Goal: Transaction & Acquisition: Purchase product/service

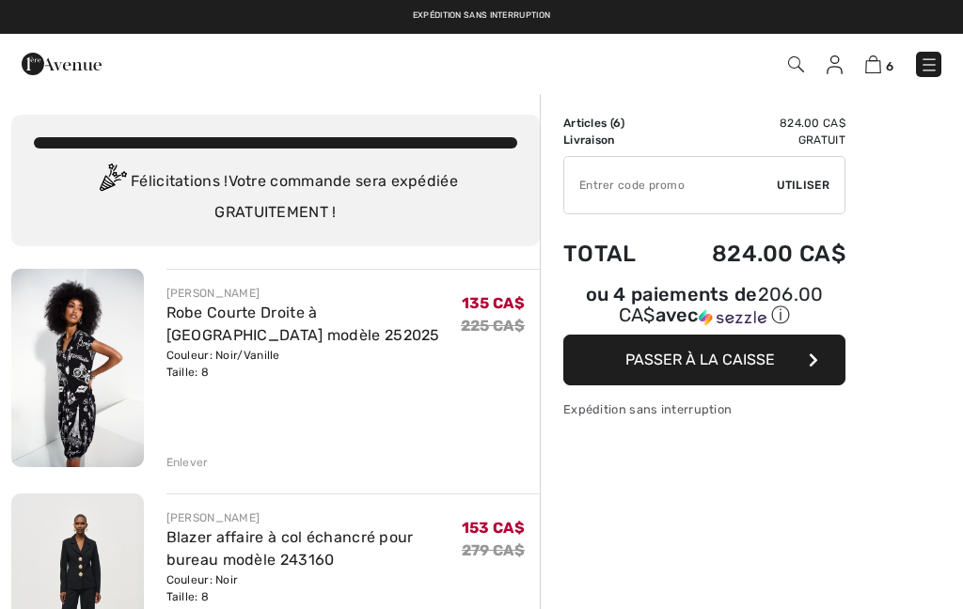
scroll to position [813, 0]
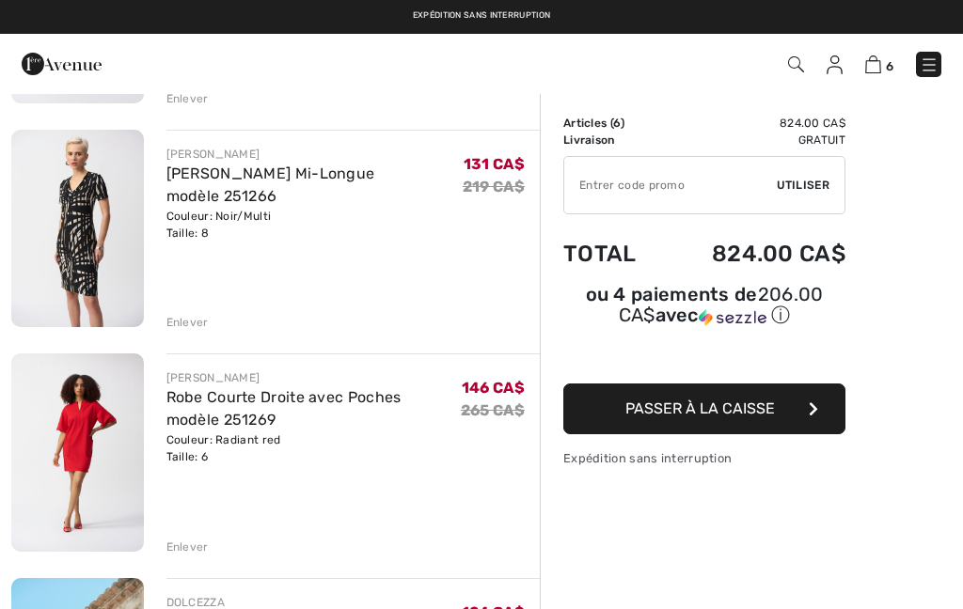
click at [82, 448] on img at bounding box center [77, 453] width 133 height 198
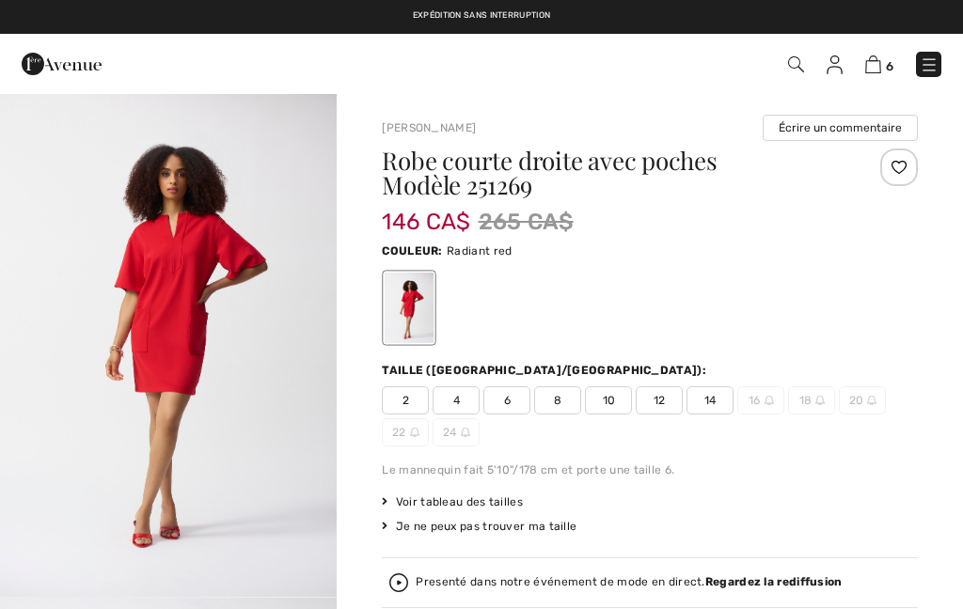
checkbox input "true"
click at [178, 347] on img "1 / 5" at bounding box center [168, 344] width 337 height 505
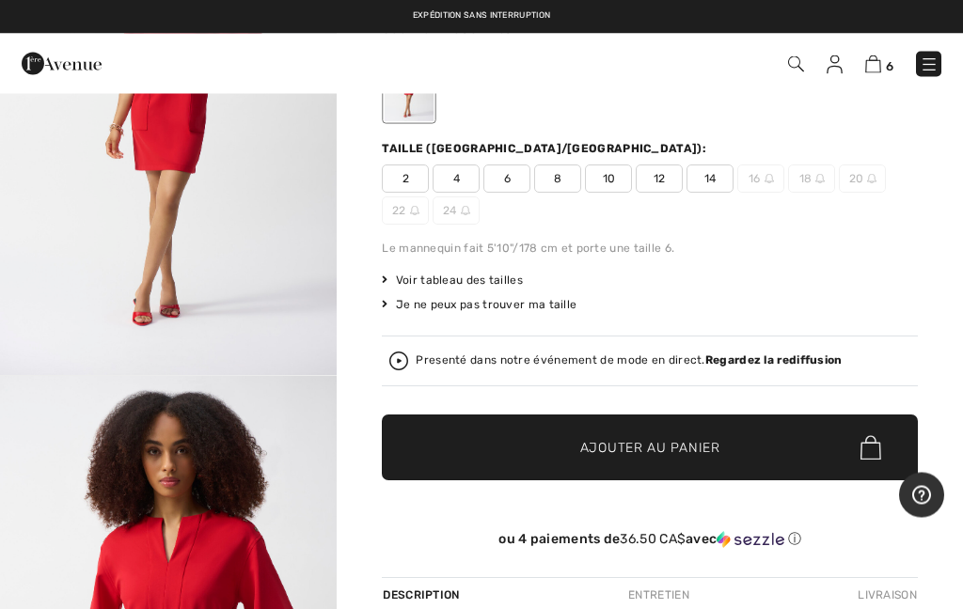
scroll to position [211, 0]
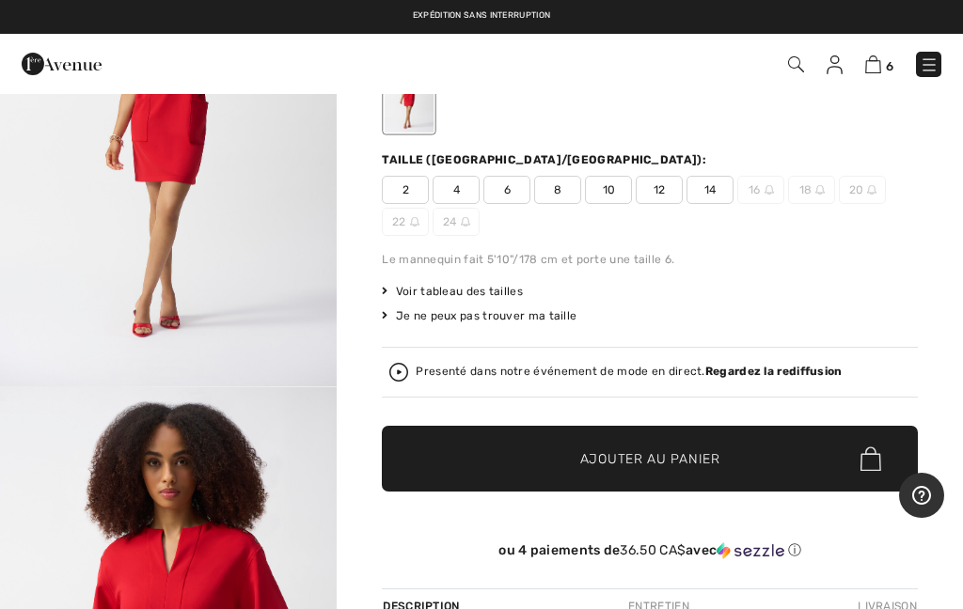
click at [557, 187] on span "8" at bounding box center [557, 190] width 47 height 28
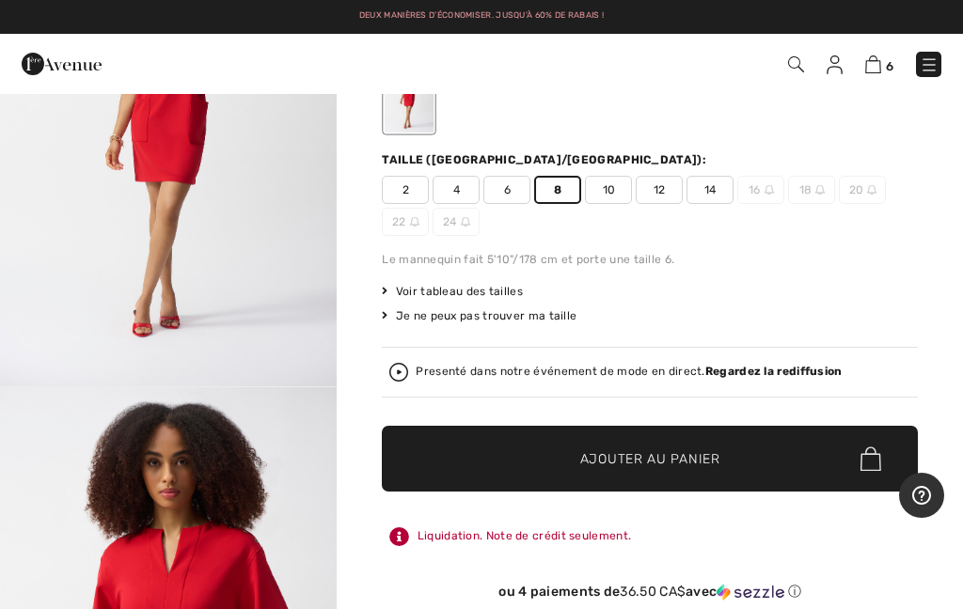
click at [672, 467] on span "Ajouter au panier" at bounding box center [650, 460] width 140 height 20
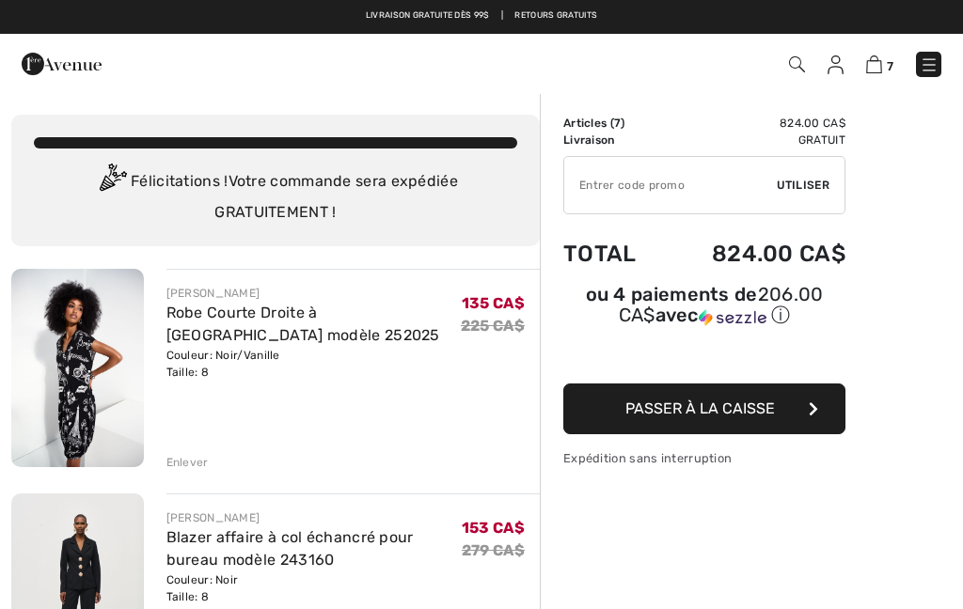
click at [33, 609] on img at bounding box center [77, 593] width 133 height 198
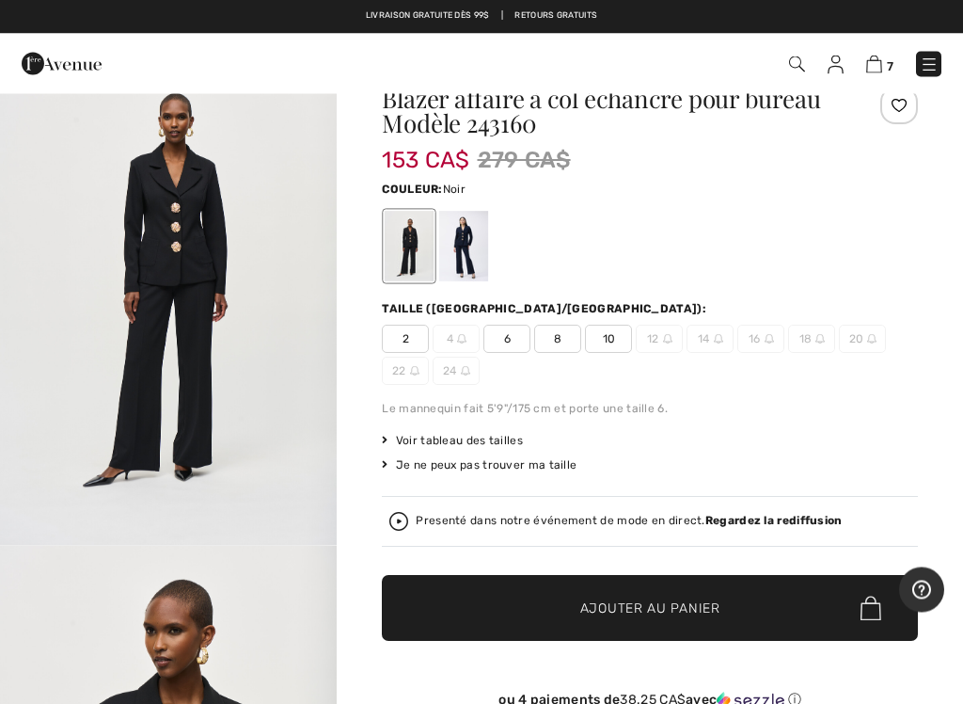
scroll to position [54, 0]
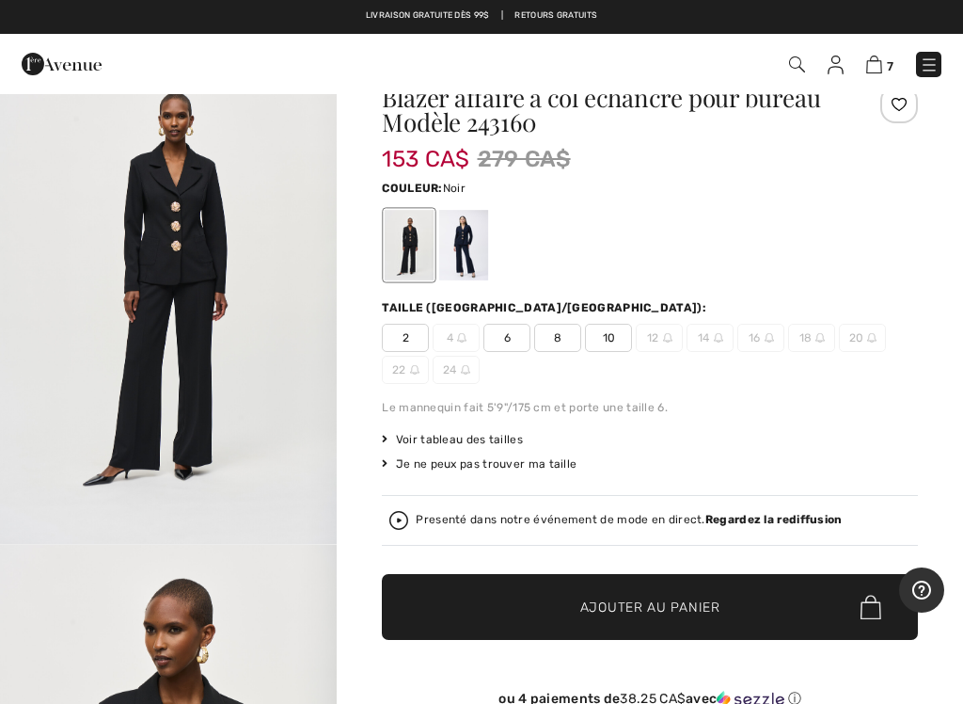
click at [566, 337] on span "8" at bounding box center [557, 338] width 47 height 28
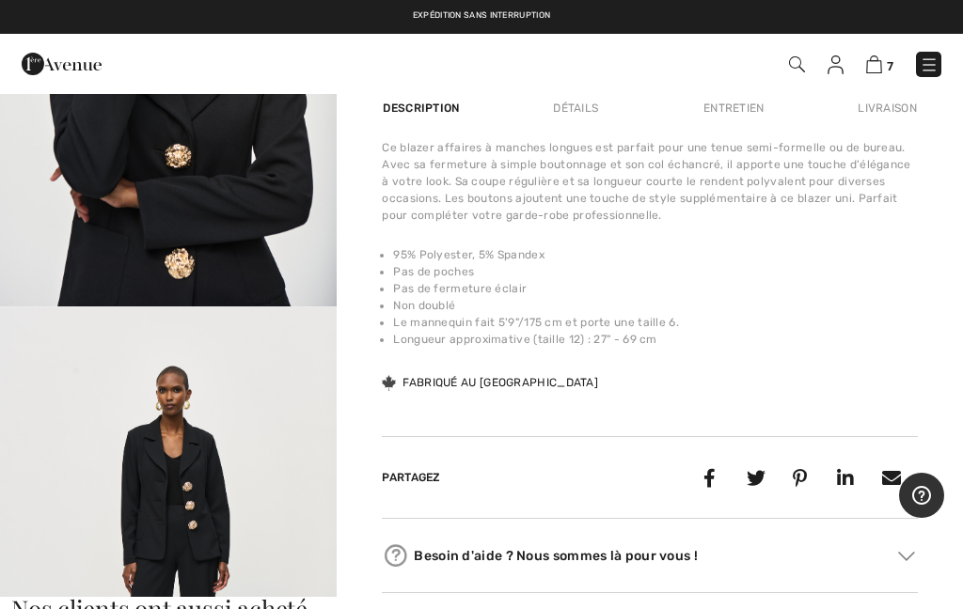
scroll to position [1299, 0]
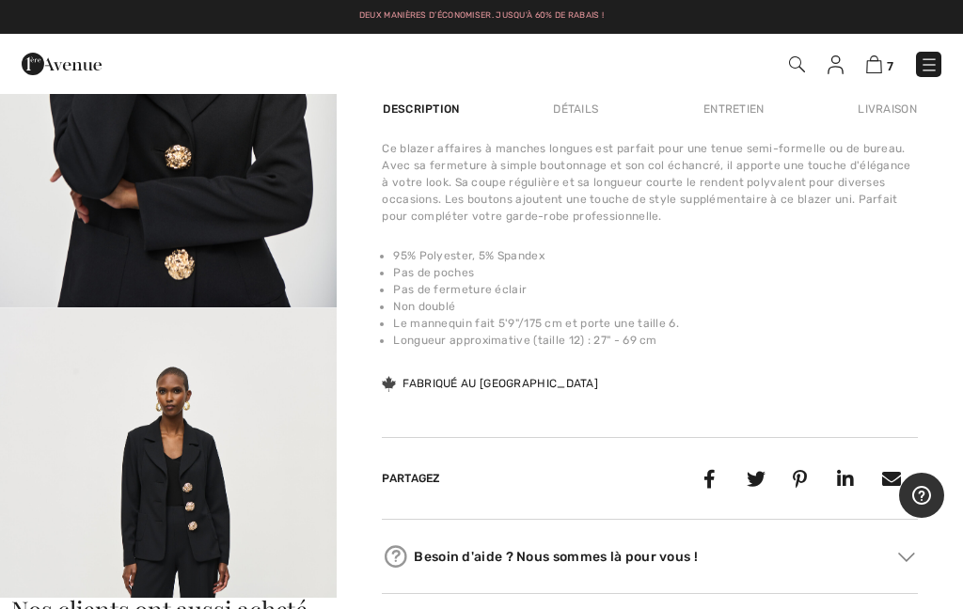
click at [728, 107] on div "Entretien" at bounding box center [734, 109] width 93 height 34
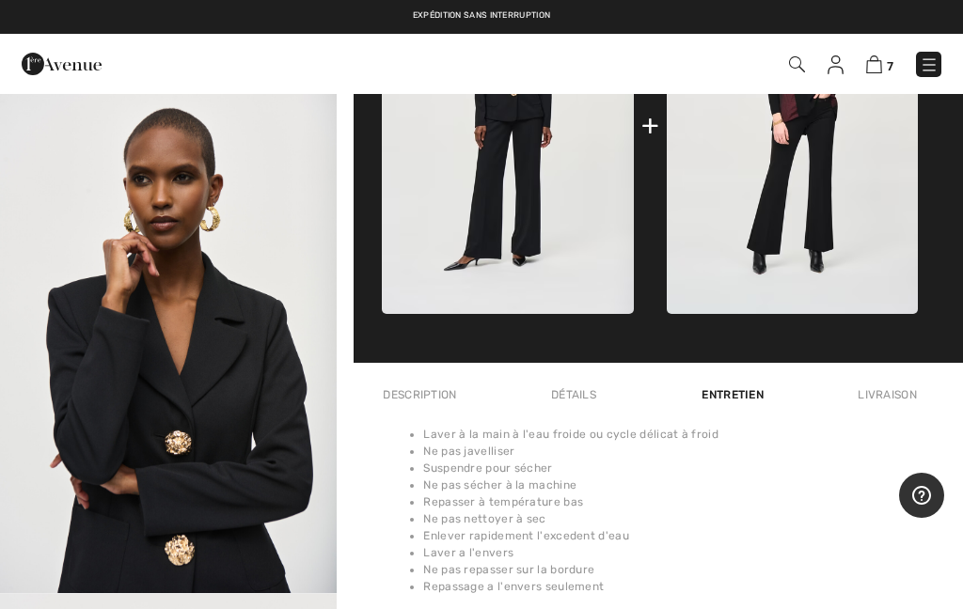
scroll to position [1011, 0]
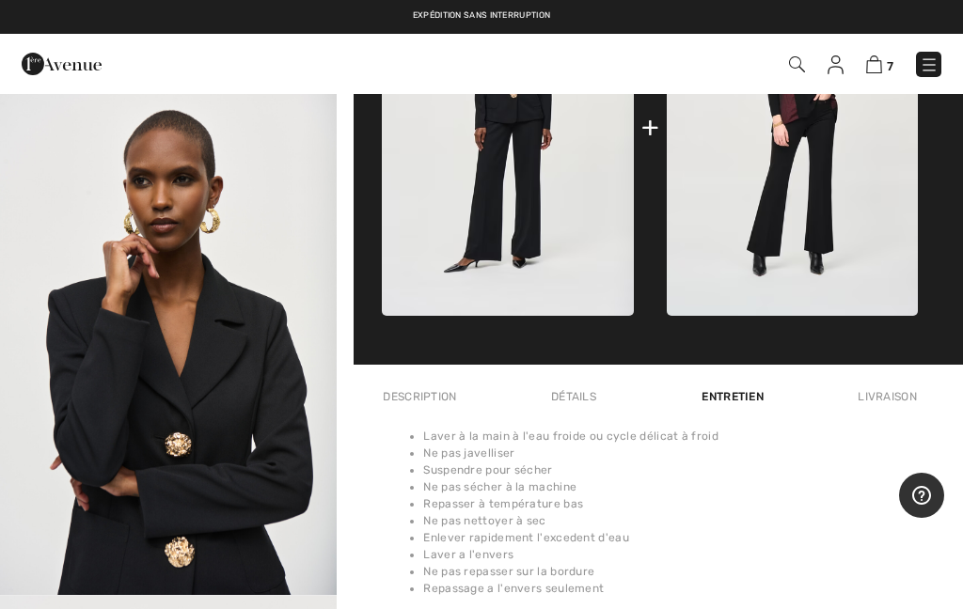
click at [894, 402] on div "Livraison" at bounding box center [885, 397] width 65 height 34
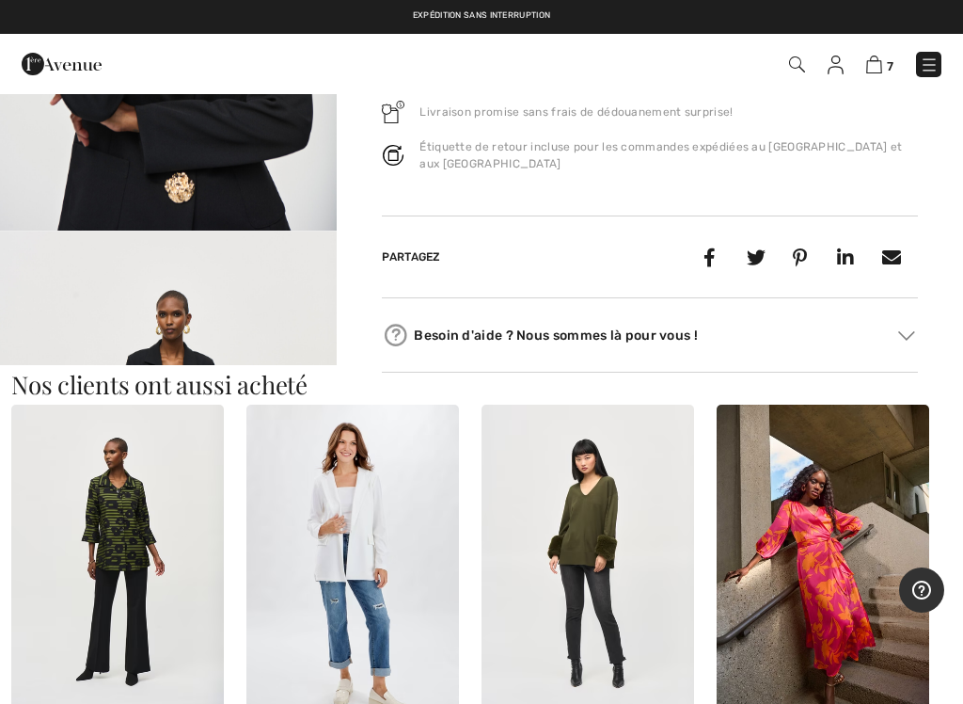
scroll to position [1375, 0]
click at [909, 332] on img at bounding box center [906, 336] width 17 height 9
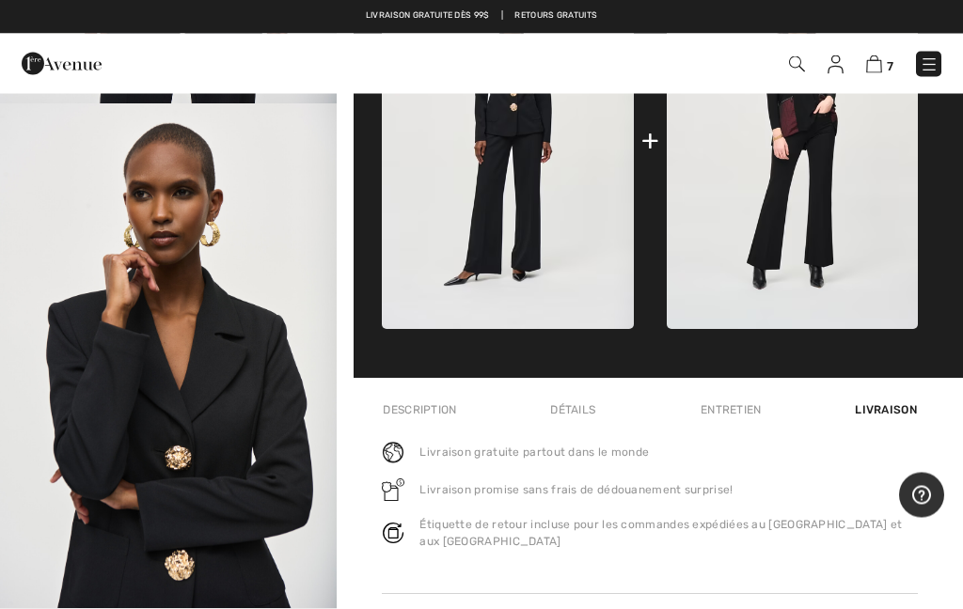
scroll to position [998, 0]
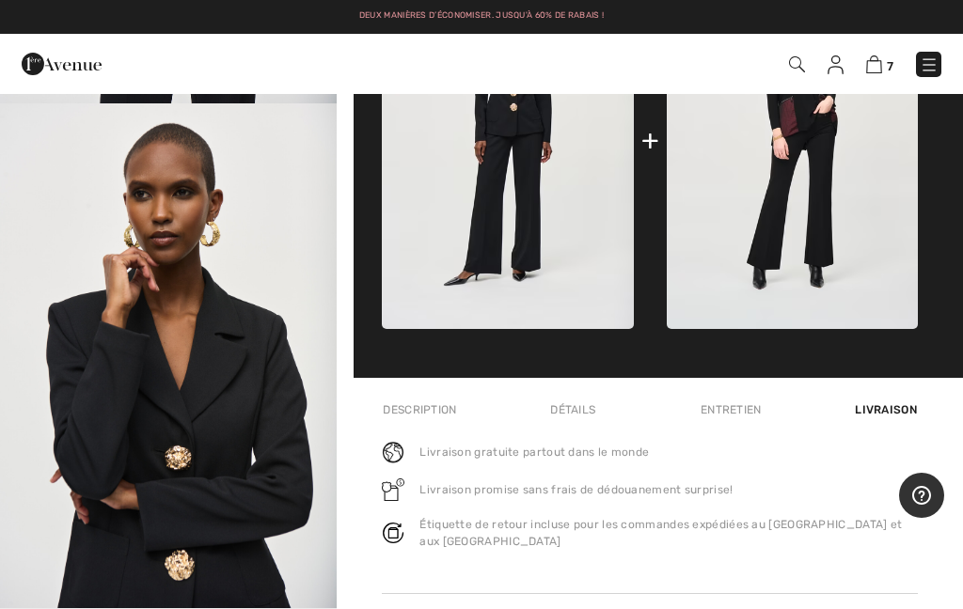
click at [585, 403] on div "Détails" at bounding box center [572, 410] width 77 height 34
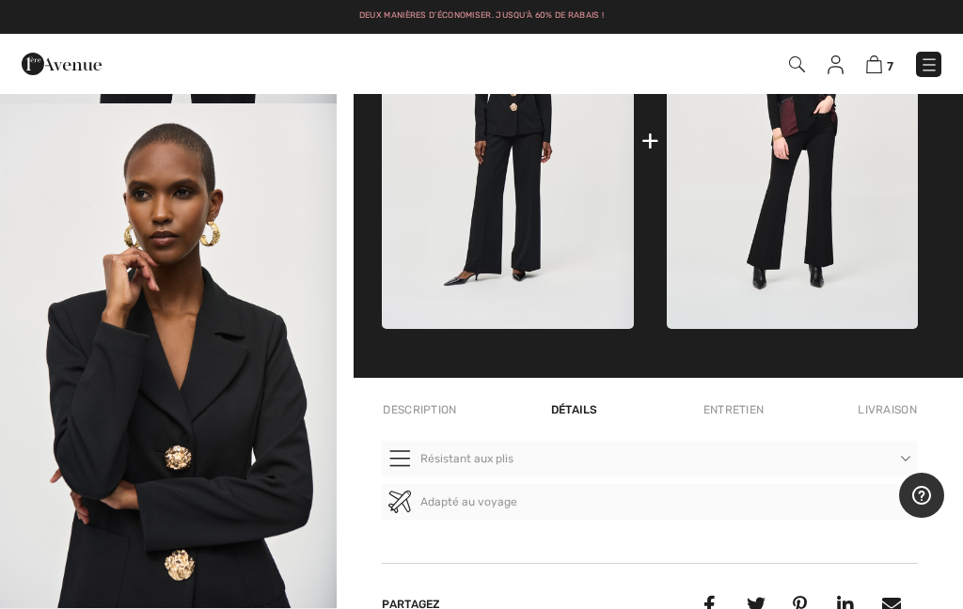
click at [439, 409] on div "Description" at bounding box center [421, 410] width 79 height 34
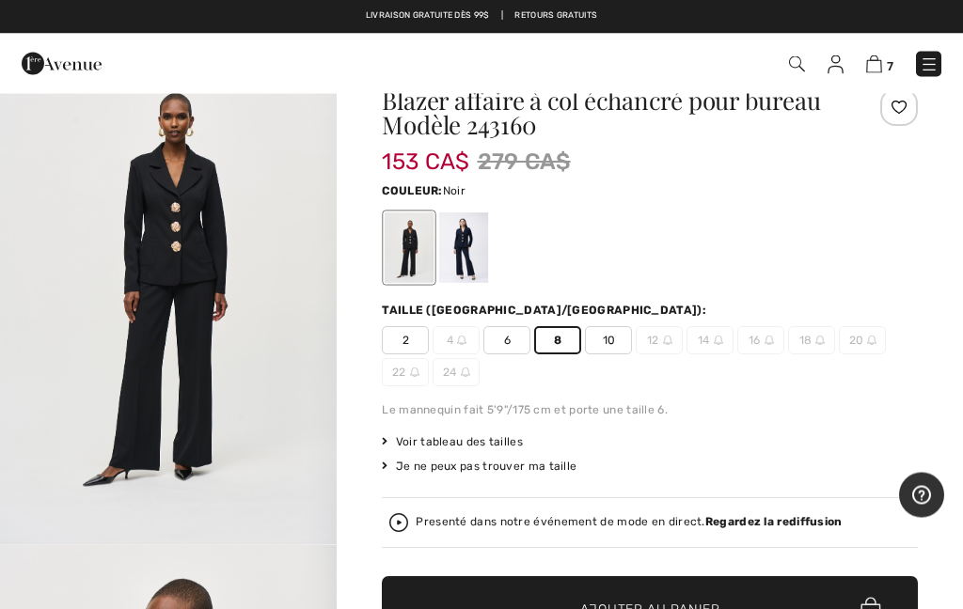
scroll to position [0, 0]
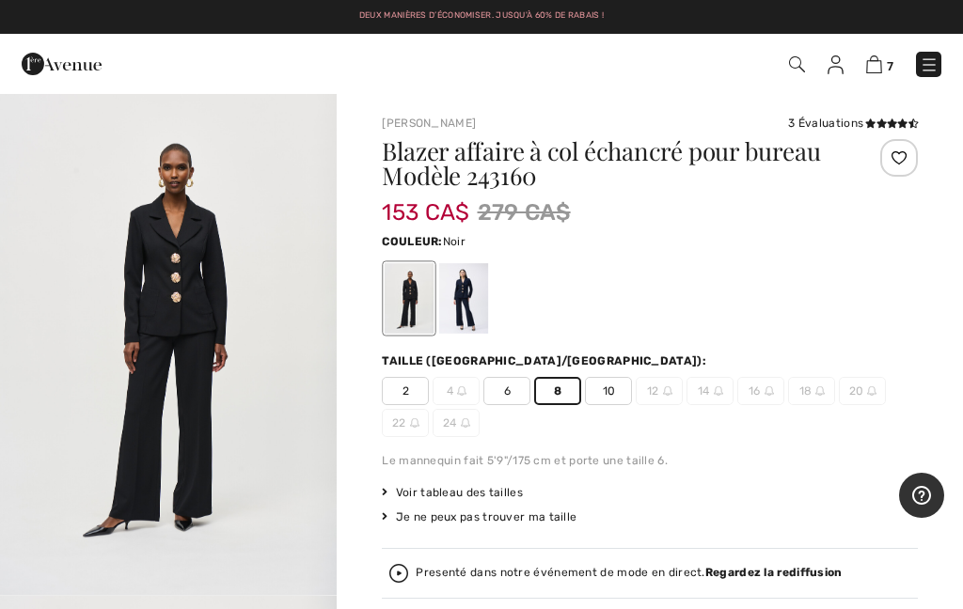
click at [849, 130] on div "3 Évaluations" at bounding box center [853, 123] width 130 height 17
click at [865, 125] on icon at bounding box center [870, 123] width 10 height 9
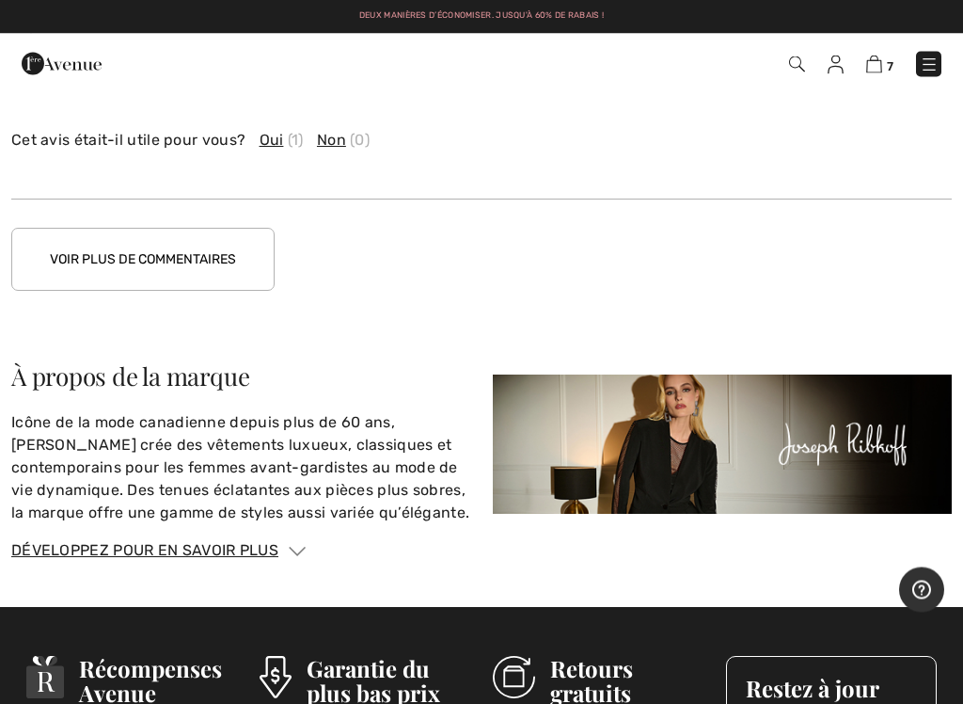
scroll to position [4321, 0]
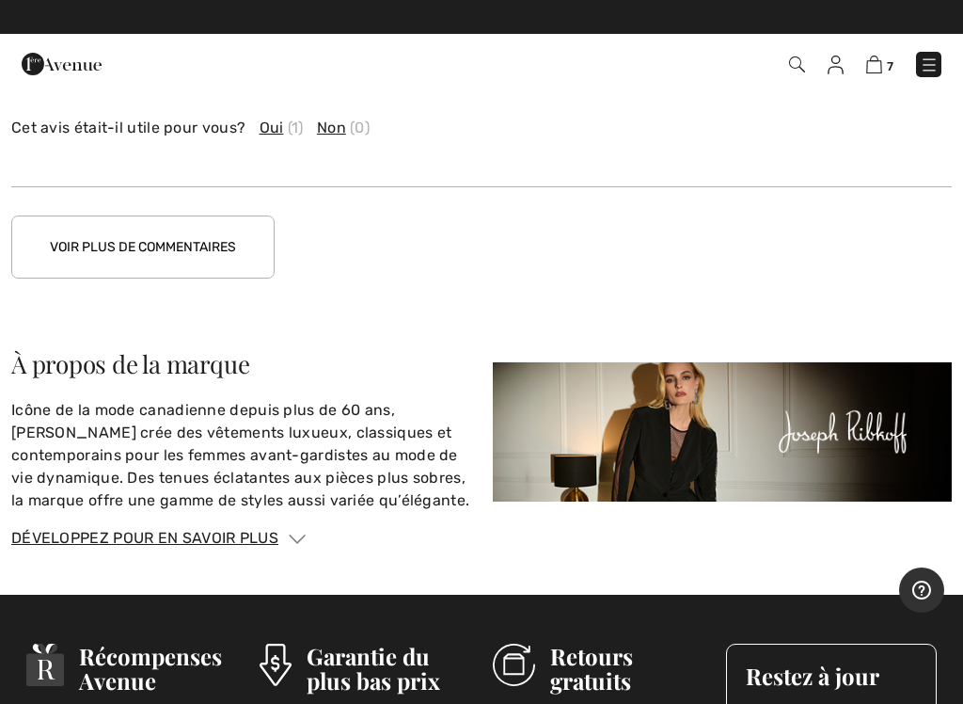
click at [294, 537] on img at bounding box center [297, 538] width 17 height 9
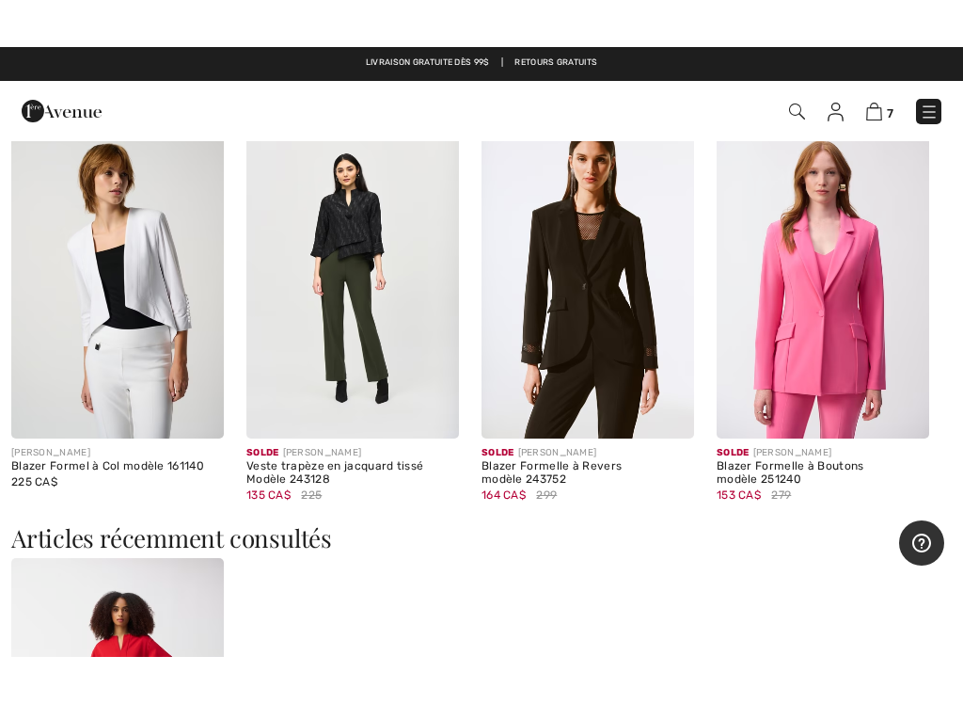
scroll to position [2567, 0]
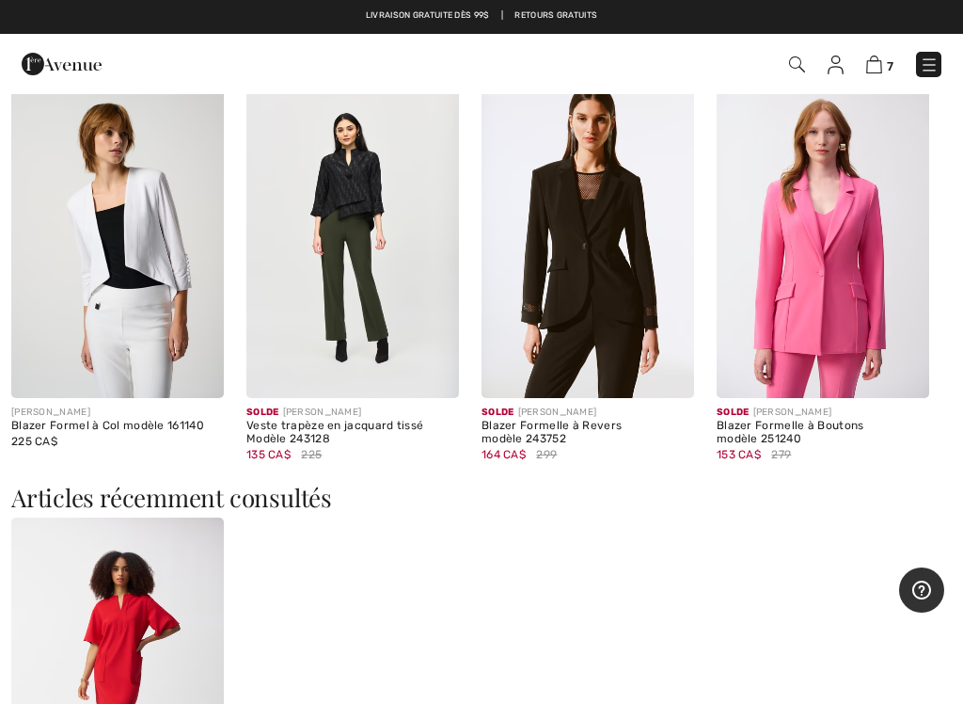
click at [361, 219] on img at bounding box center [352, 238] width 213 height 319
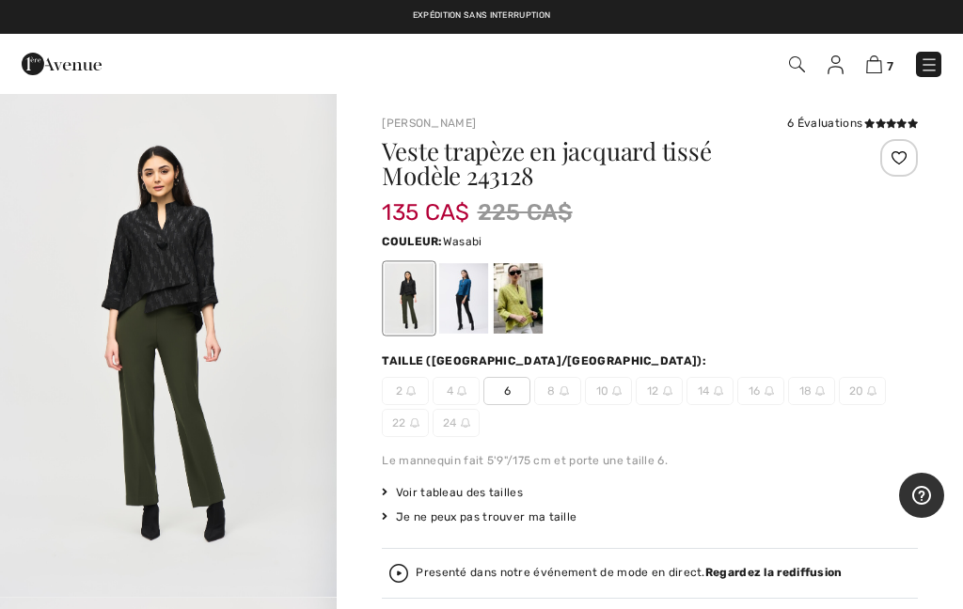
click at [515, 312] on div at bounding box center [518, 298] width 49 height 71
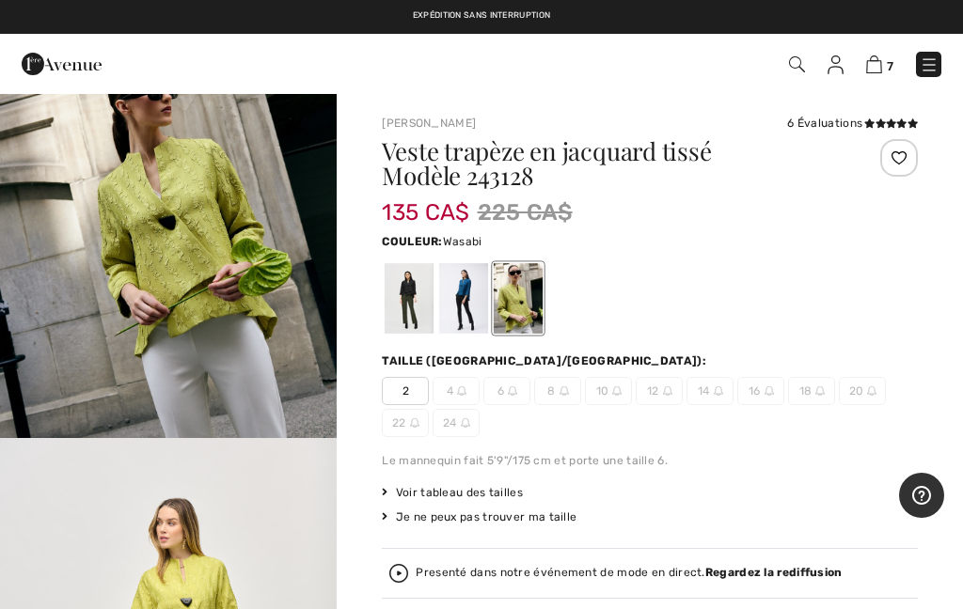
click at [855, 127] on div "6 Évaluations" at bounding box center [852, 123] width 131 height 17
click at [824, 134] on div "[PERSON_NAME] 6 Évaluations 6 Évaluations Veste trapèze en jacquard tissé Modèl…" at bounding box center [650, 452] width 536 height 675
click at [848, 126] on div "6 Évaluations" at bounding box center [852, 123] width 131 height 17
click at [911, 123] on icon at bounding box center [913, 123] width 10 height 9
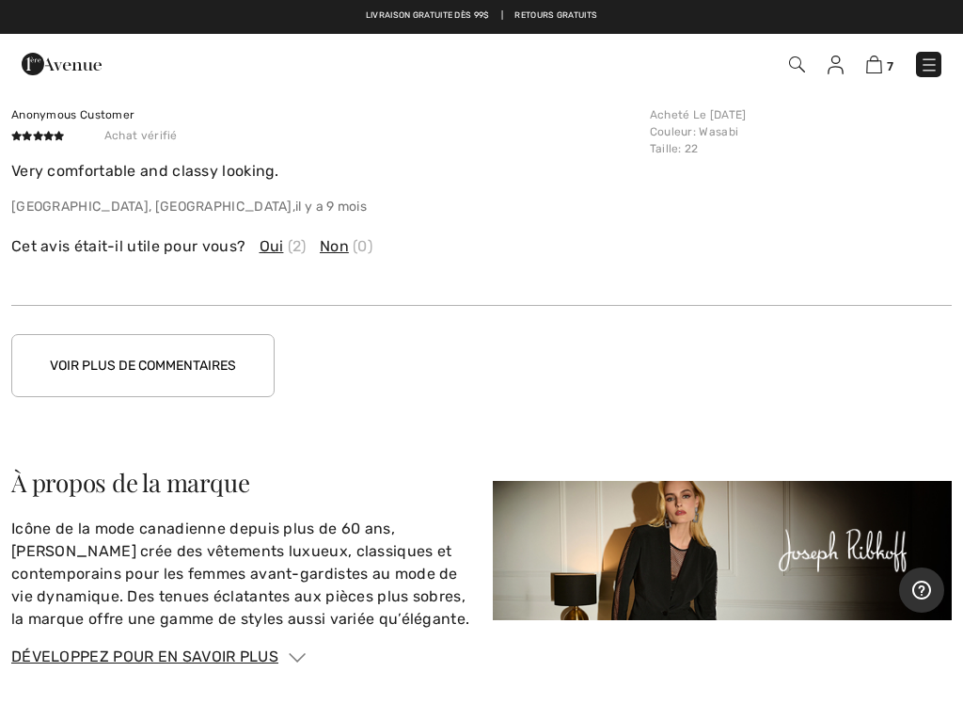
scroll to position [3593, 0]
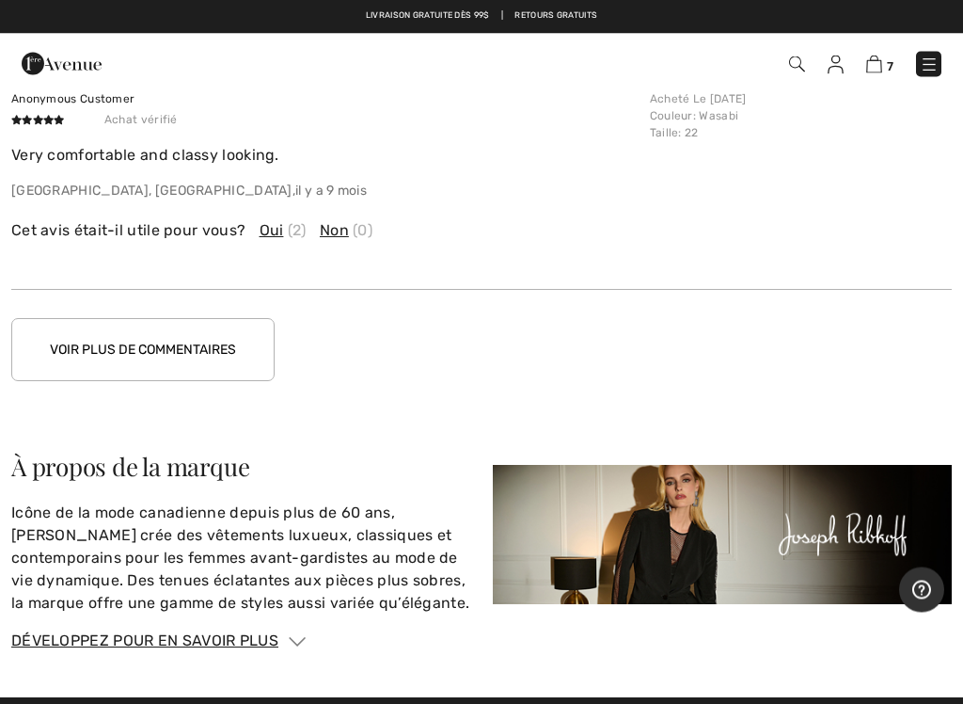
click at [150, 341] on button "Voir plus de commentaires" at bounding box center [142, 350] width 263 height 63
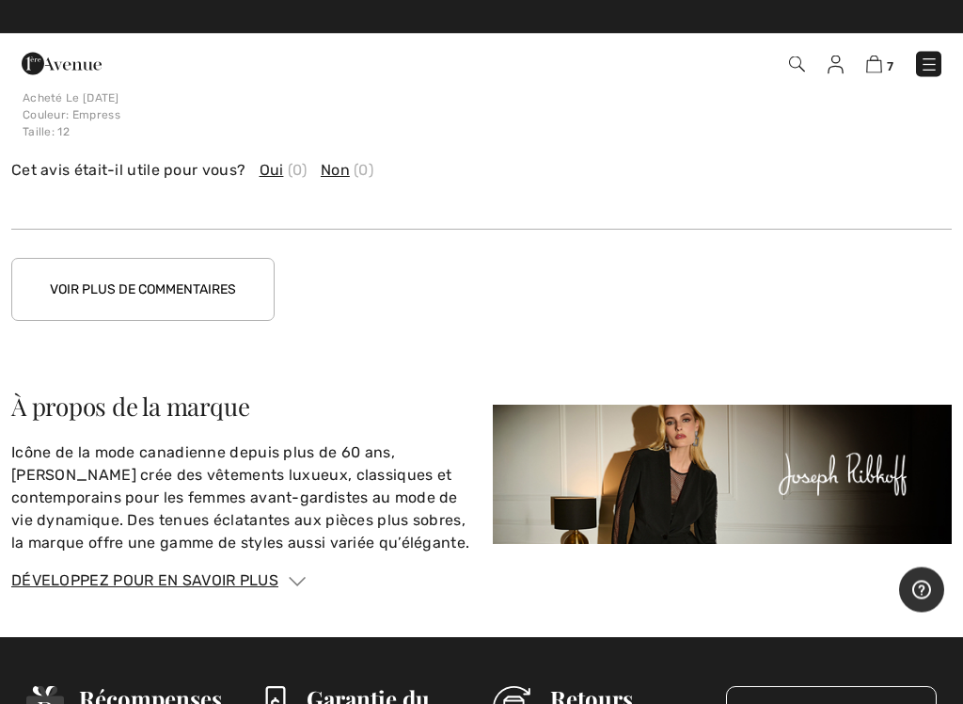
scroll to position [4547, 0]
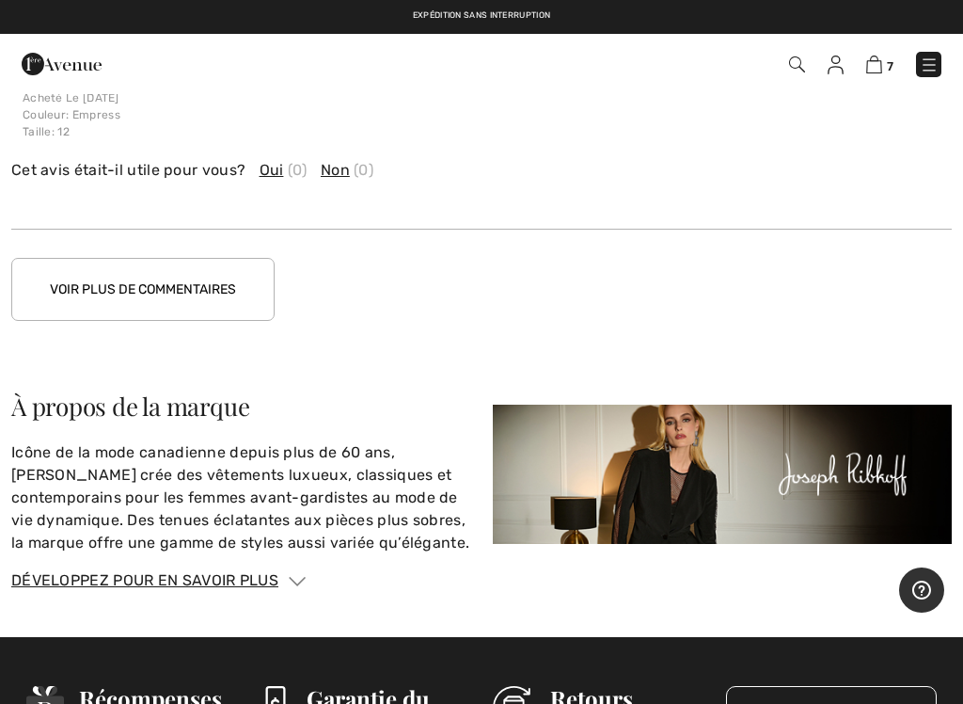
click at [170, 289] on button "Voir plus de commentaires" at bounding box center [142, 289] width 263 height 63
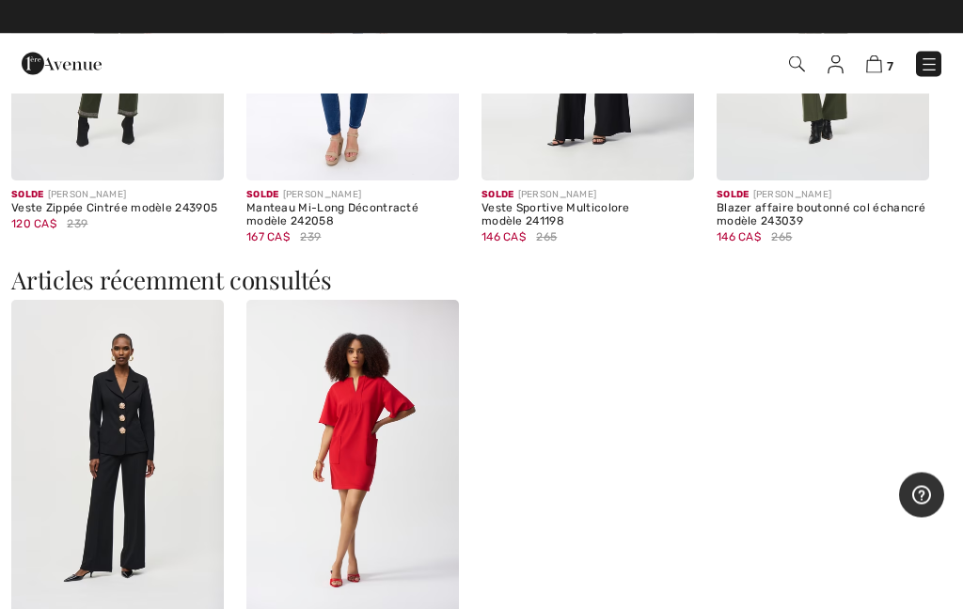
scroll to position [2436, 0]
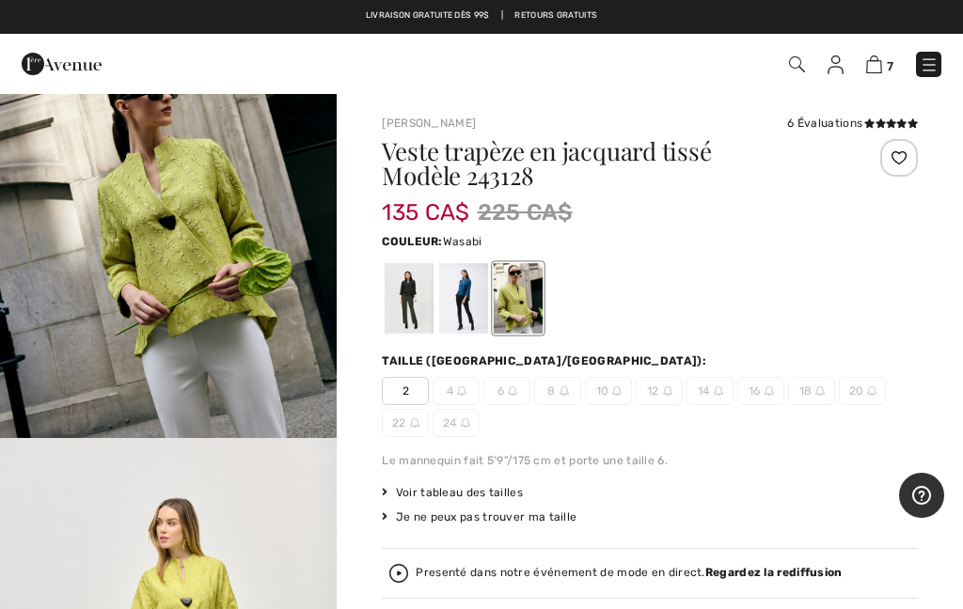
click at [859, 278] on div at bounding box center [650, 299] width 536 height 78
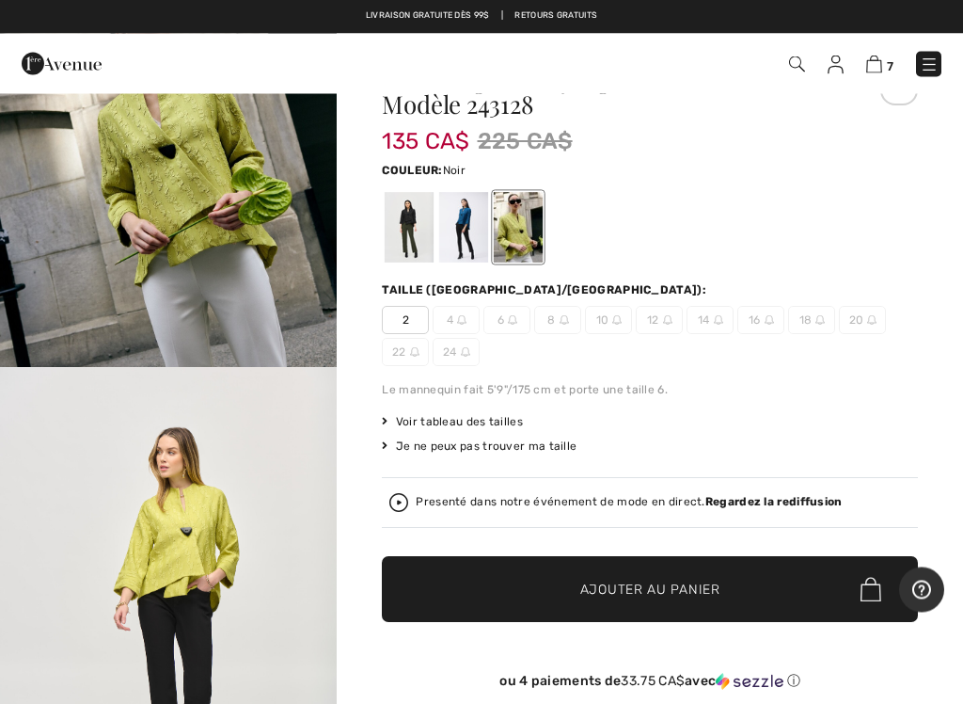
scroll to position [71, 0]
click at [401, 242] on div at bounding box center [409, 227] width 49 height 71
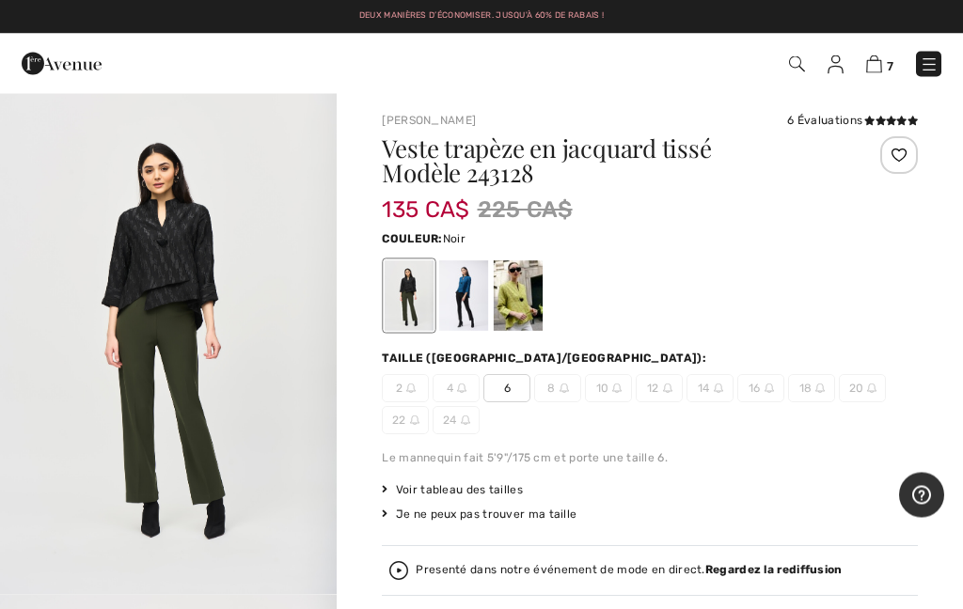
scroll to position [3, 0]
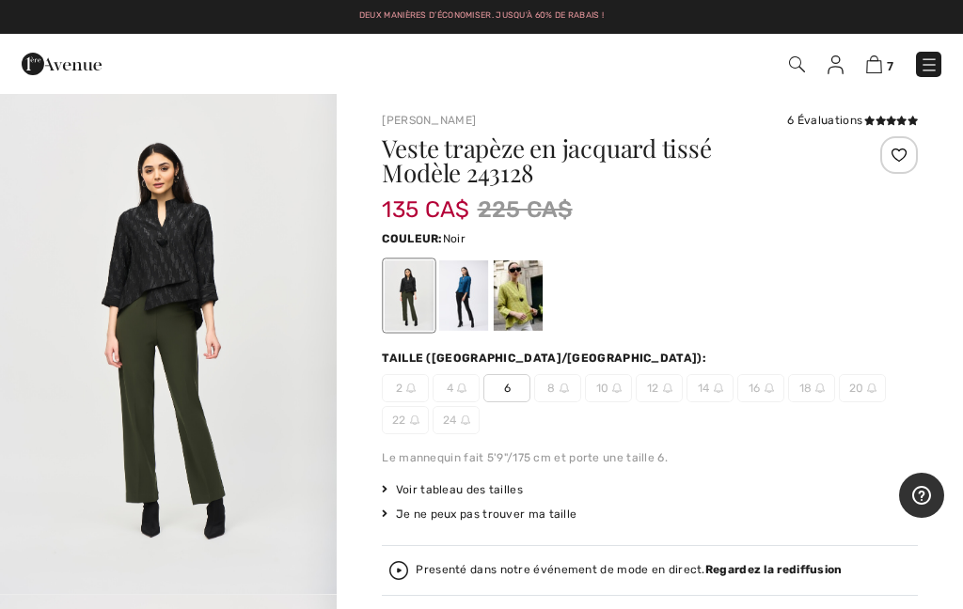
click at [565, 391] on img at bounding box center [564, 388] width 9 height 9
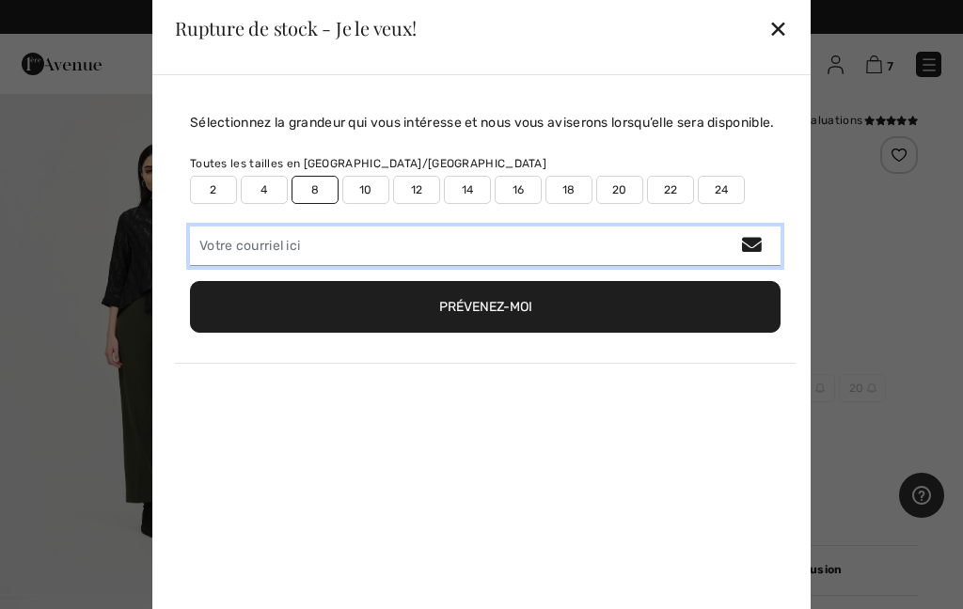
click at [239, 266] on input "email" at bounding box center [485, 247] width 591 height 40
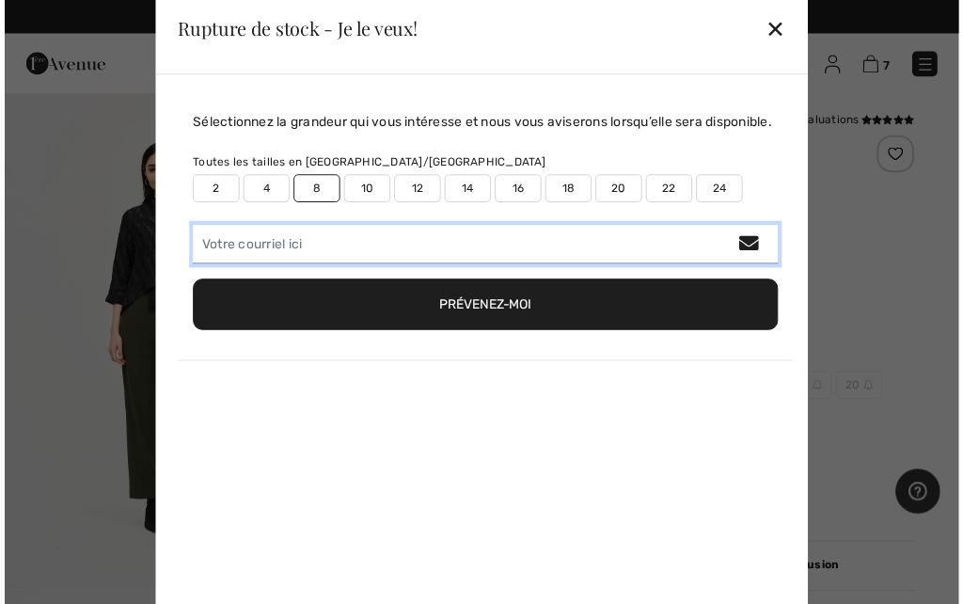
scroll to position [2, 0]
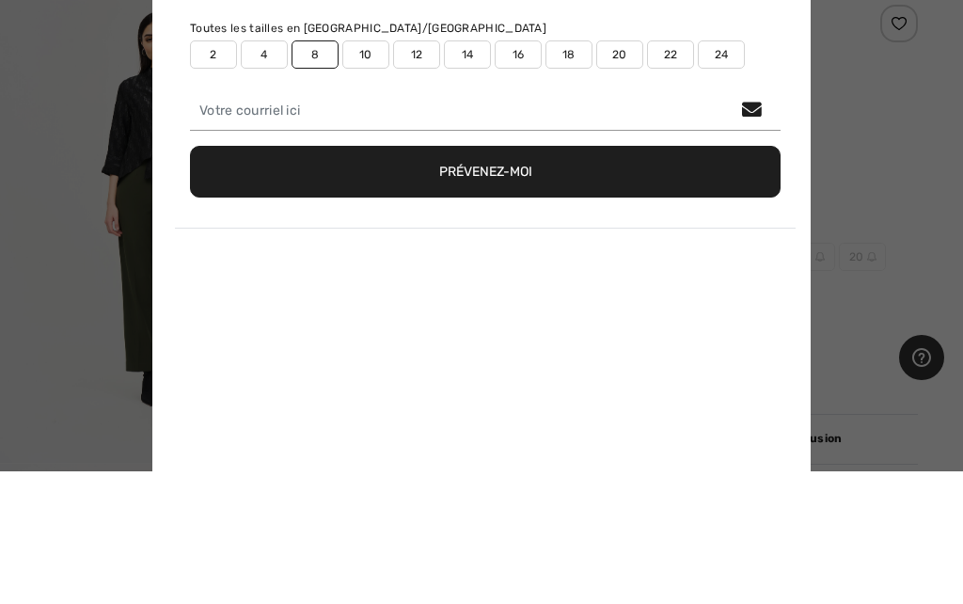
type input "dianevouligny1949@gmail.com"
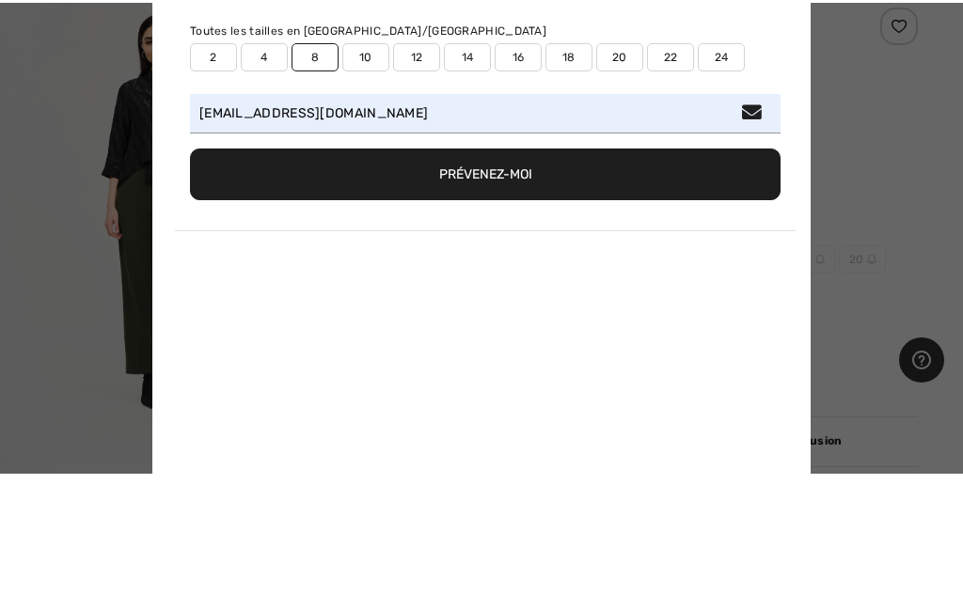
scroll to position [135, 0]
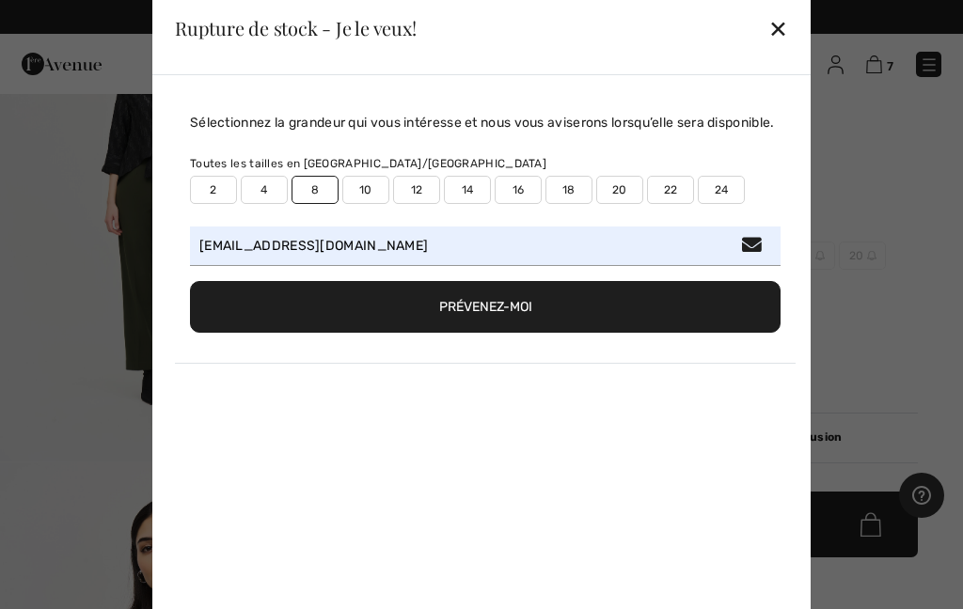
click at [500, 333] on button "Prévenez-moi" at bounding box center [485, 307] width 591 height 52
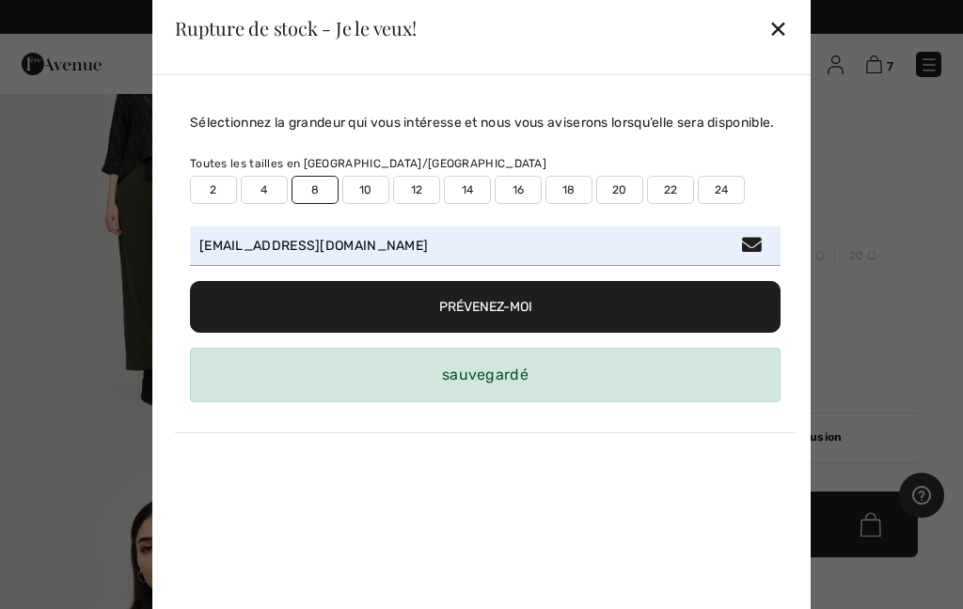
click at [776, 9] on div "✕" at bounding box center [778, 28] width 20 height 40
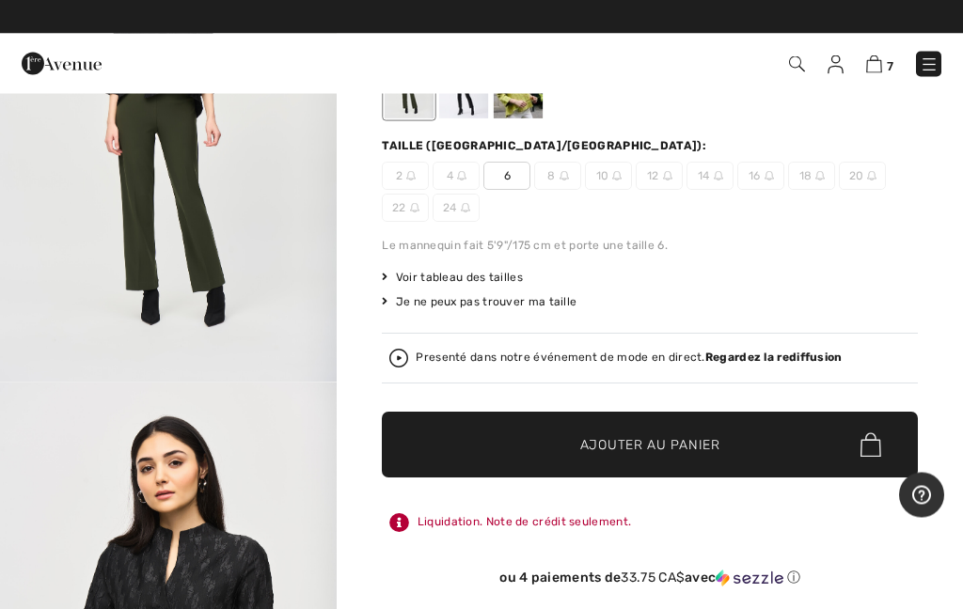
scroll to position [186, 0]
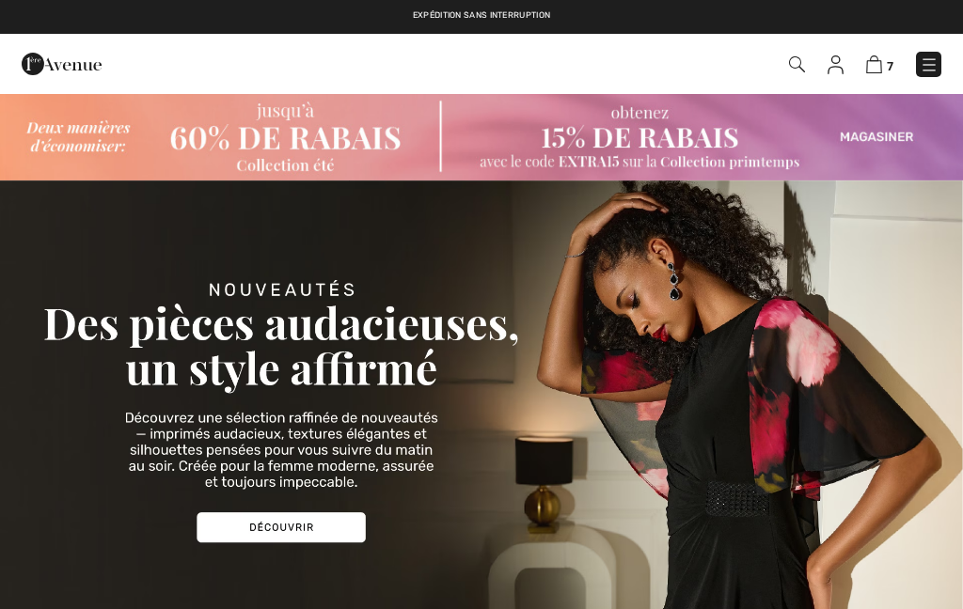
checkbox input "true"
click at [875, 71] on img at bounding box center [874, 64] width 16 height 18
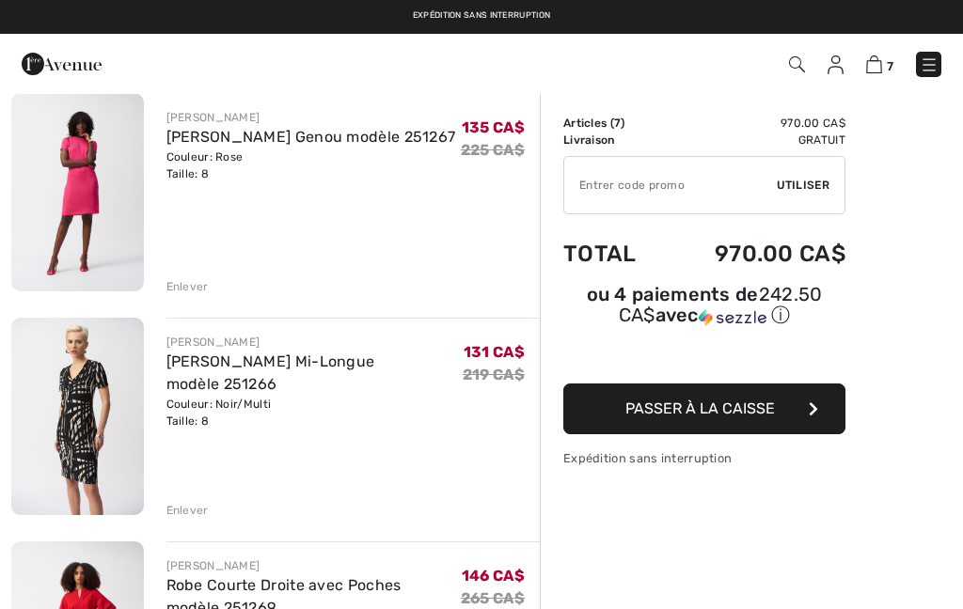
scroll to position [570, 0]
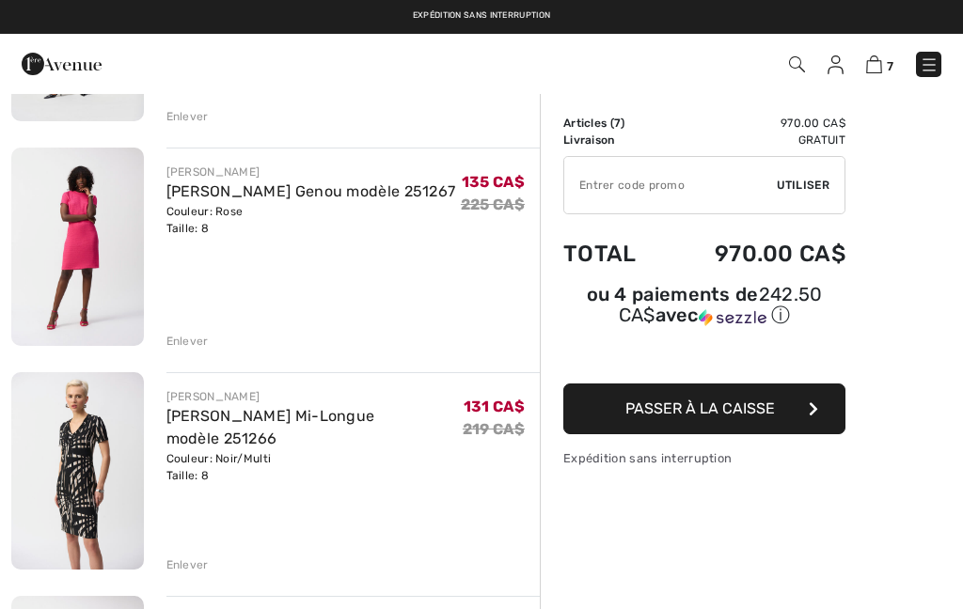
click at [225, 233] on div "Couleur: Rose Taille: 8" at bounding box center [311, 220] width 290 height 34
click at [89, 213] on img at bounding box center [77, 247] width 133 height 198
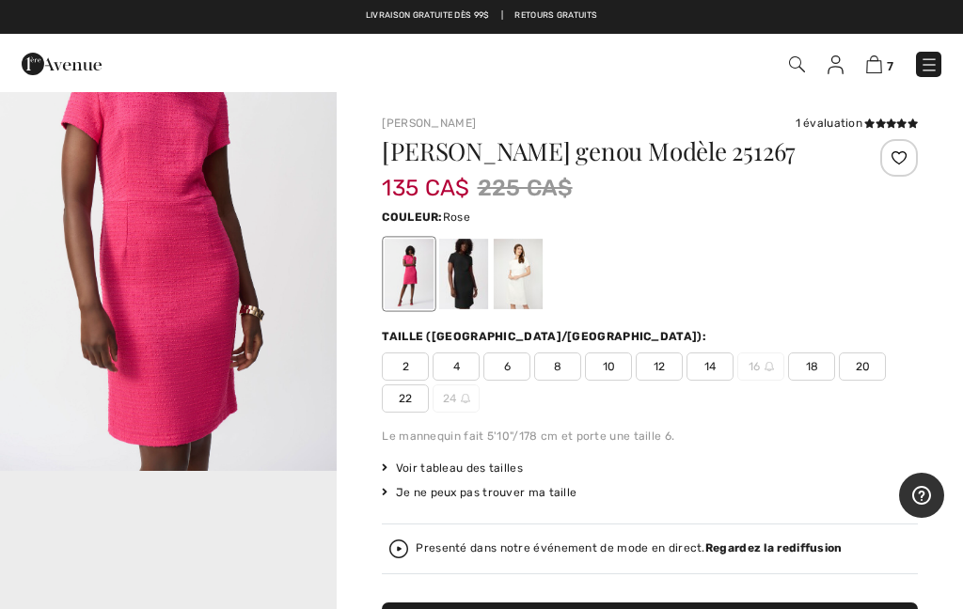
scroll to position [631, 0]
click at [844, 127] on div "1 évaluation" at bounding box center [857, 123] width 122 height 17
click at [826, 130] on div "1 évaluation" at bounding box center [857, 123] width 122 height 17
click at [836, 132] on div "Joseph Ribkoff 1 évaluation 1 évaluation Robe fourreau genou Modèle 251267 135 …" at bounding box center [650, 440] width 536 height 651
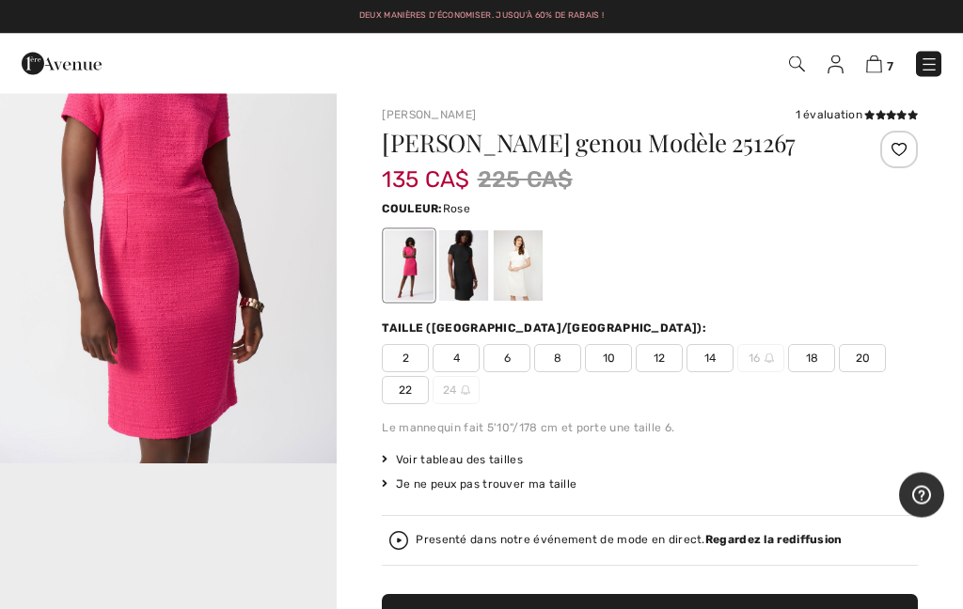
scroll to position [0, 0]
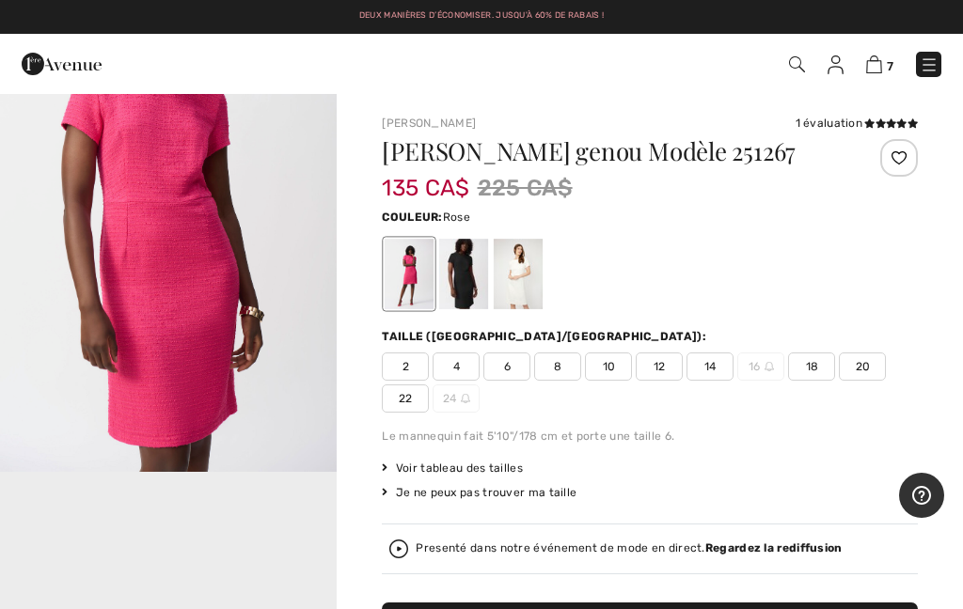
click at [876, 119] on icon at bounding box center [881, 123] width 10 height 9
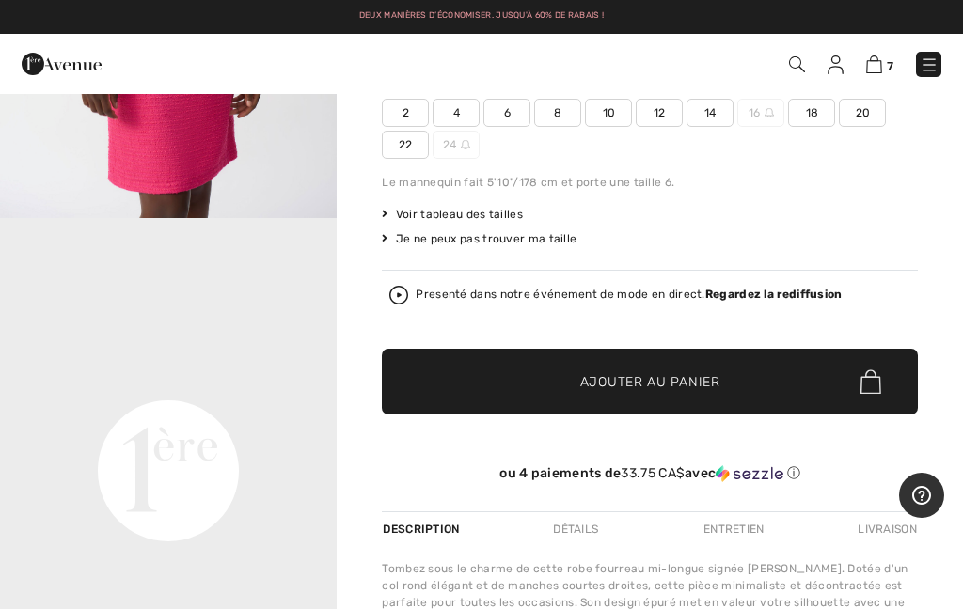
click at [922, 122] on div "Joseph Ribkoff 1 évaluation 1 évaluation Robe fourreau genou Modèle 251267 135 …" at bounding box center [650, 428] width 626 height 1181
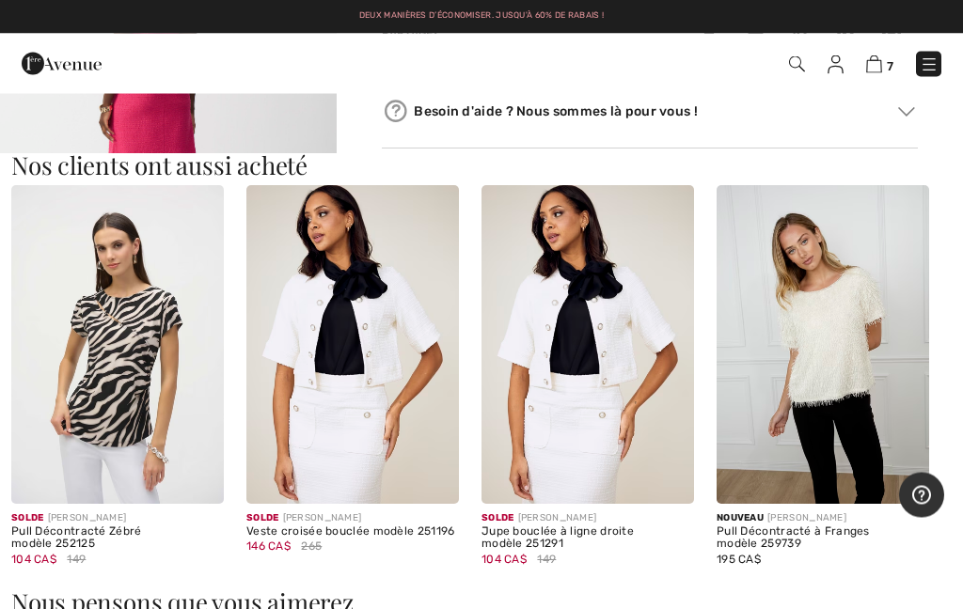
scroll to position [1113, 0]
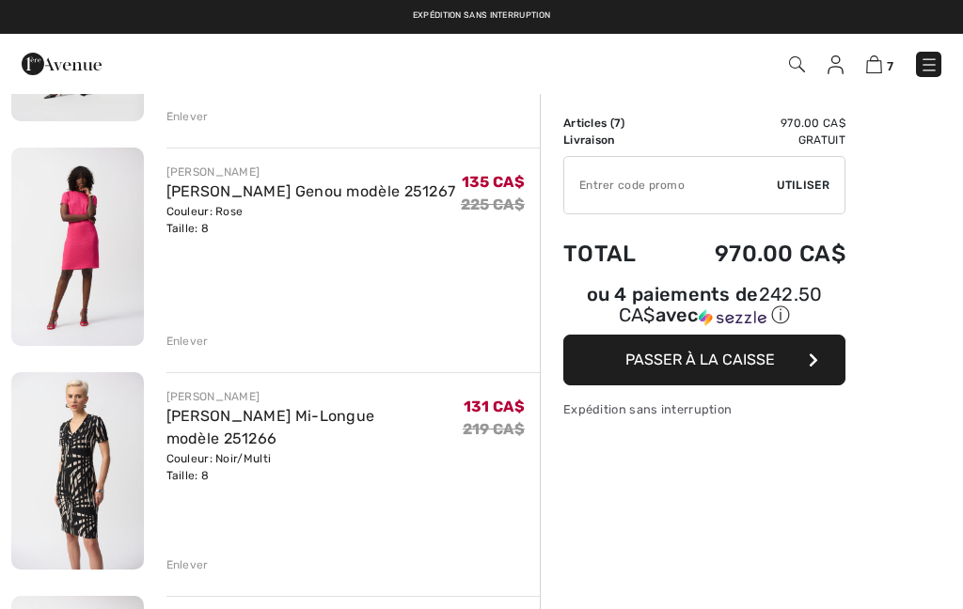
scroll to position [570, 0]
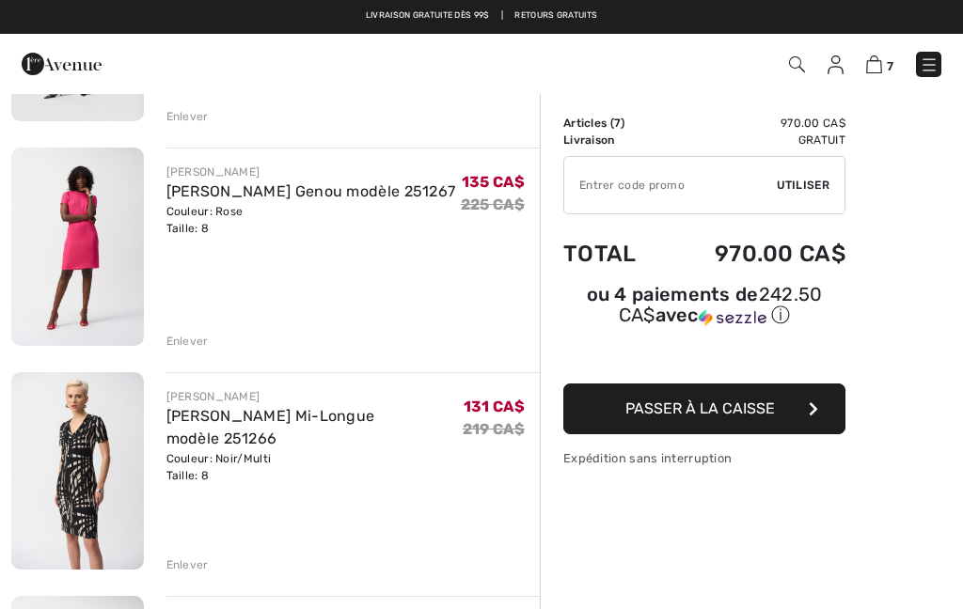
click at [93, 460] on img at bounding box center [77, 471] width 133 height 198
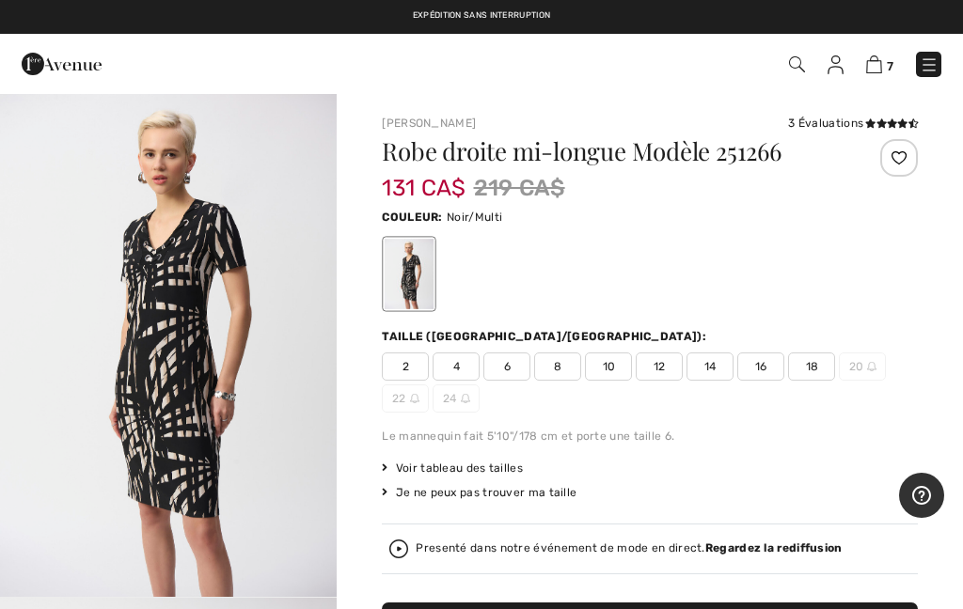
click at [186, 322] on img "1 / 5" at bounding box center [168, 344] width 337 height 505
click at [844, 127] on div "3 Évaluations" at bounding box center [853, 123] width 130 height 17
click at [831, 129] on div "3 Évaluations" at bounding box center [853, 123] width 130 height 17
click at [890, 126] on icon at bounding box center [892, 123] width 10 height 9
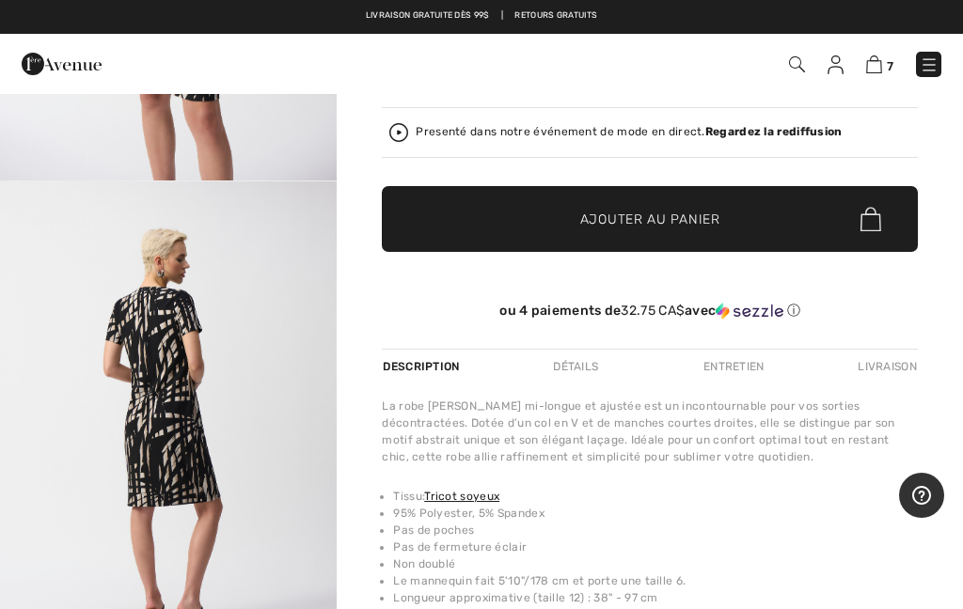
scroll to position [900, 0]
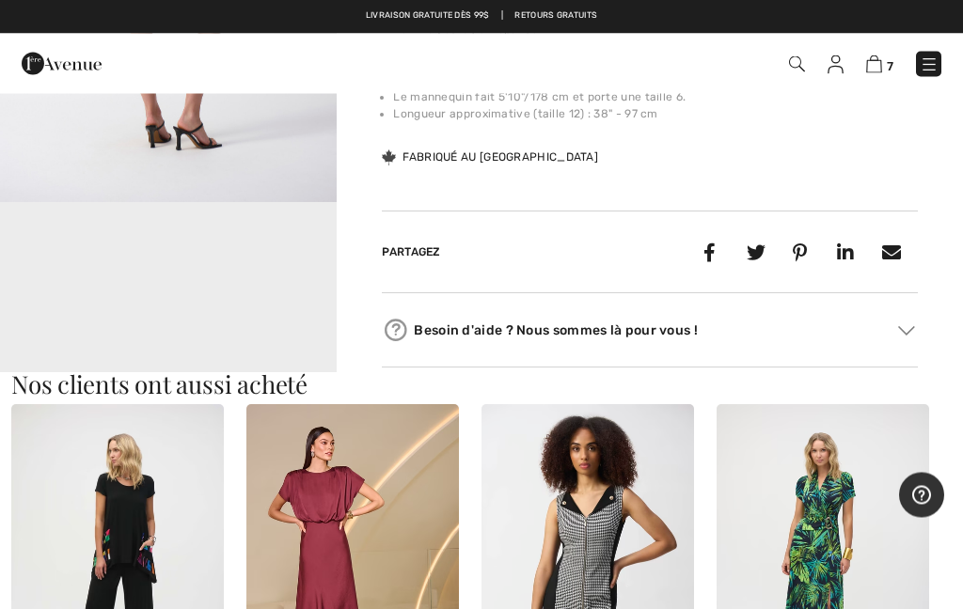
click at [813, 132] on div "La robe Joseph Ribkoff mi-longue et ajustée est un incontournable pour vos sort…" at bounding box center [650, 41] width 536 height 254
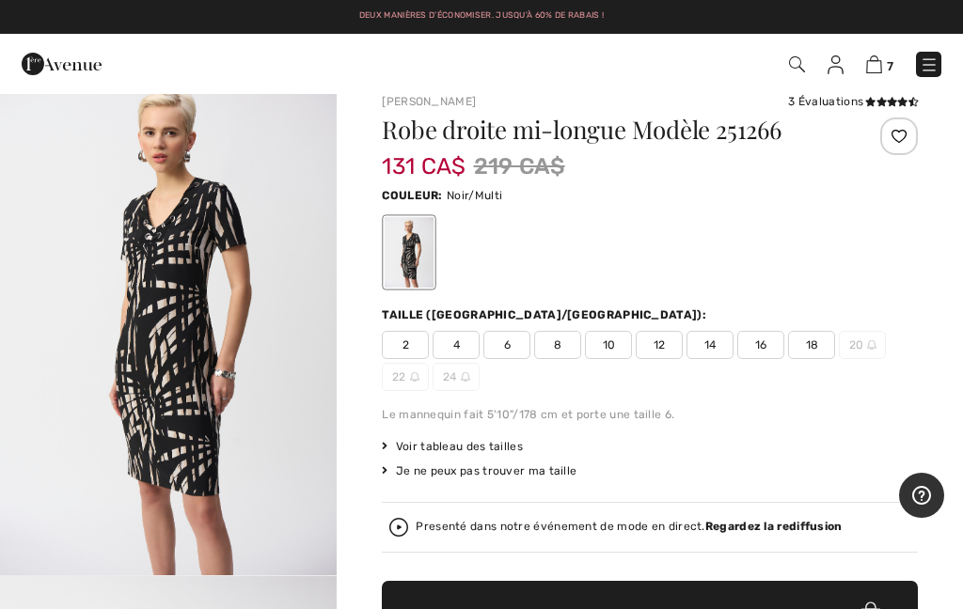
scroll to position [0, 0]
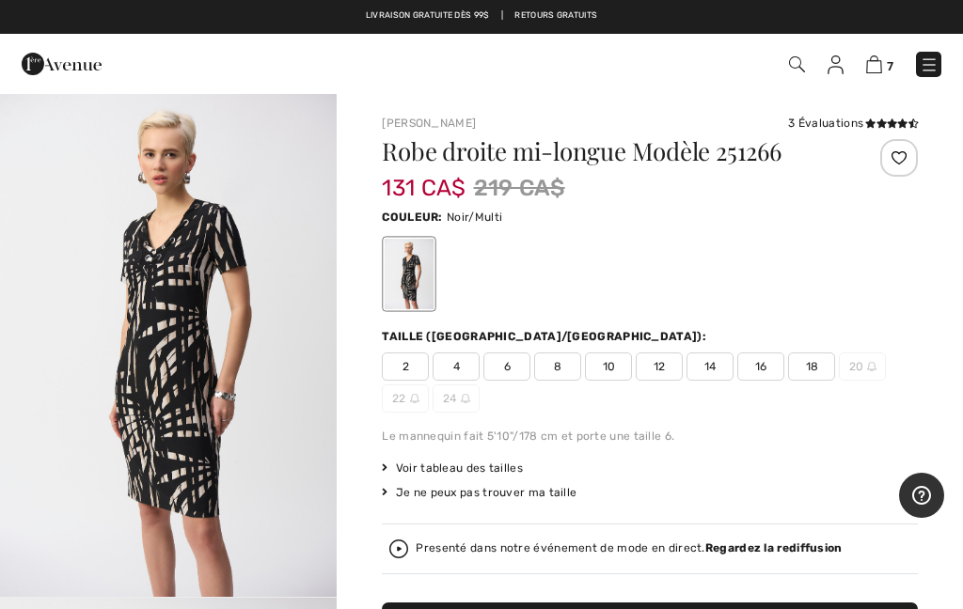
click at [838, 120] on div "3 Évaluations" at bounding box center [853, 123] width 130 height 17
click at [908, 159] on div at bounding box center [899, 158] width 38 height 38
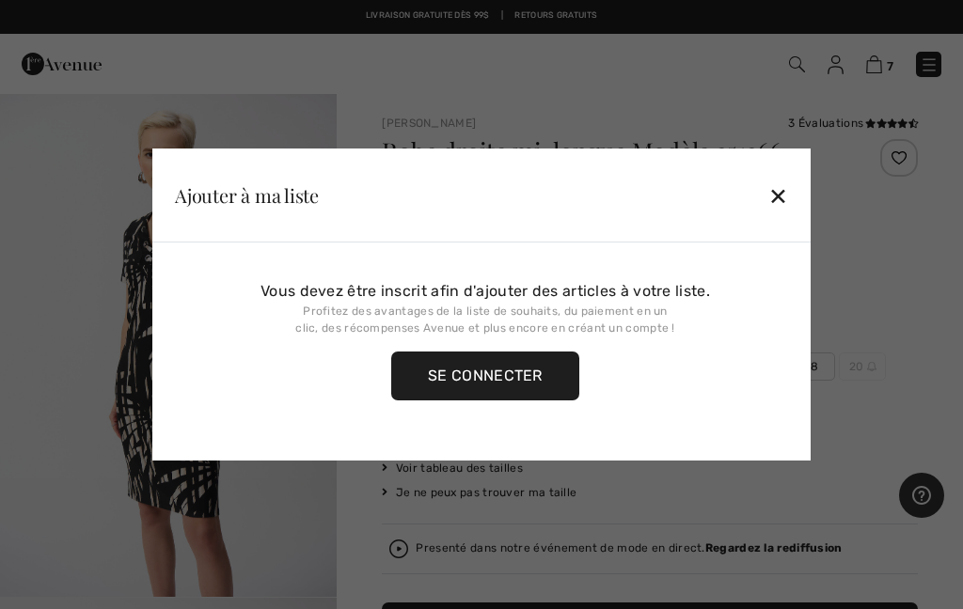
click at [925, 114] on div at bounding box center [481, 304] width 963 height 609
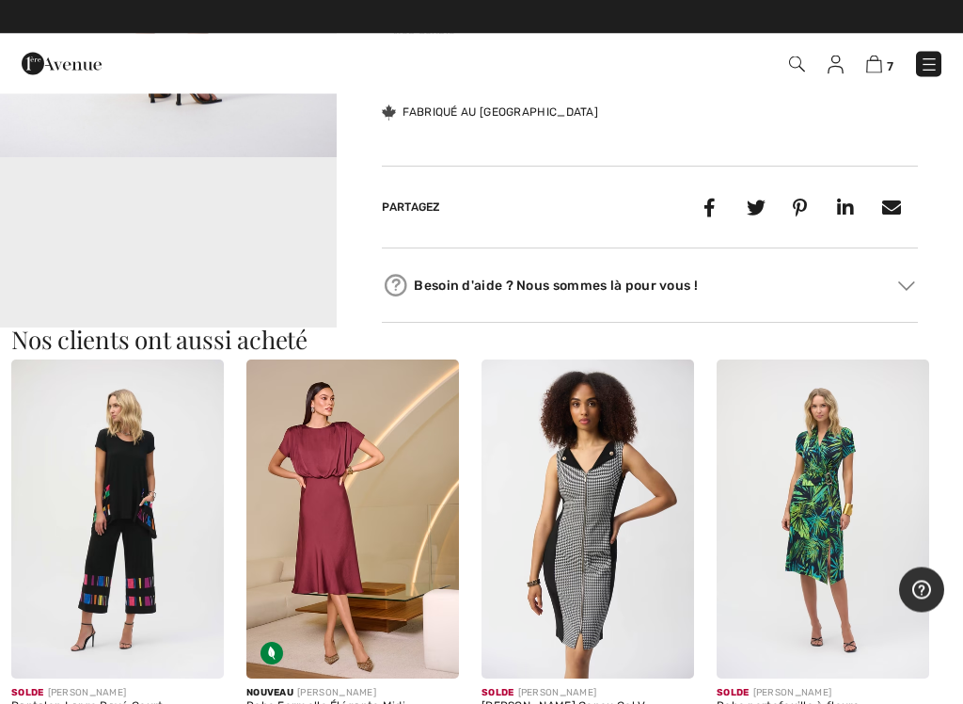
scroll to position [946, 0]
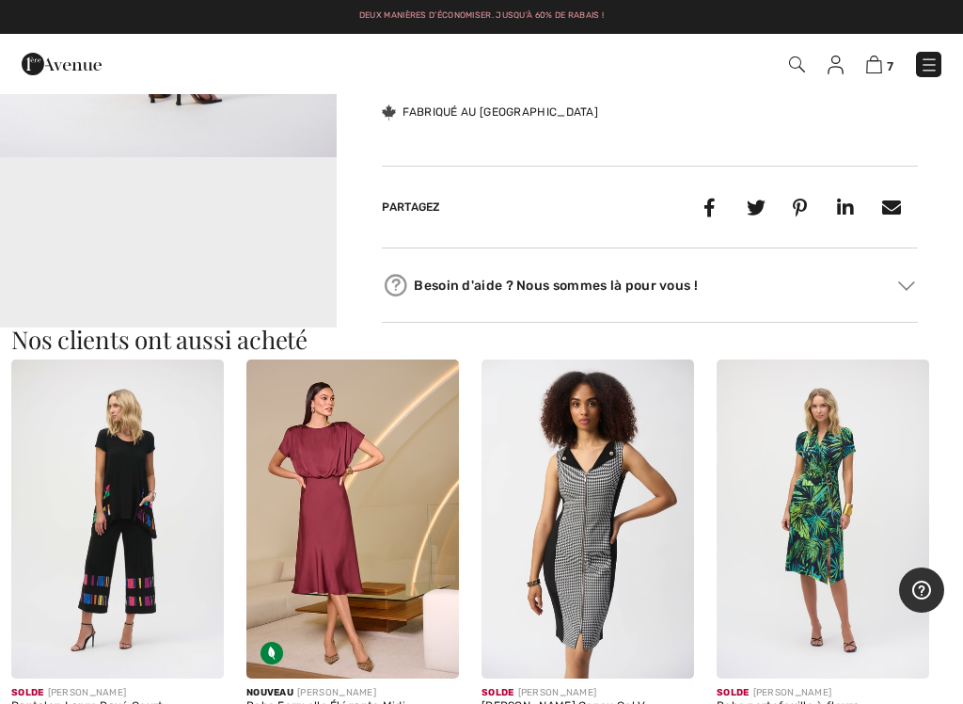
click at [909, 285] on img at bounding box center [906, 285] width 17 height 9
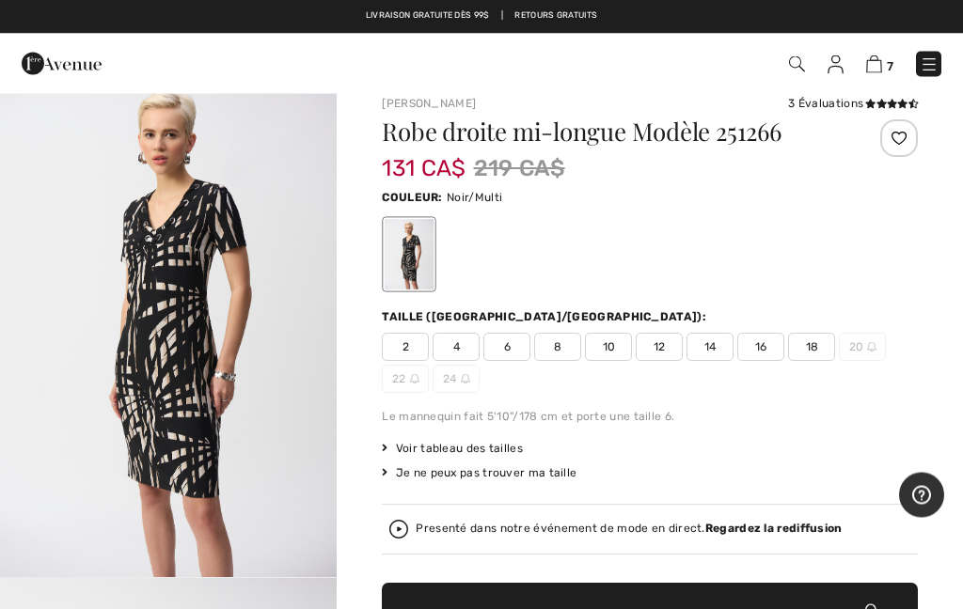
scroll to position [0, 0]
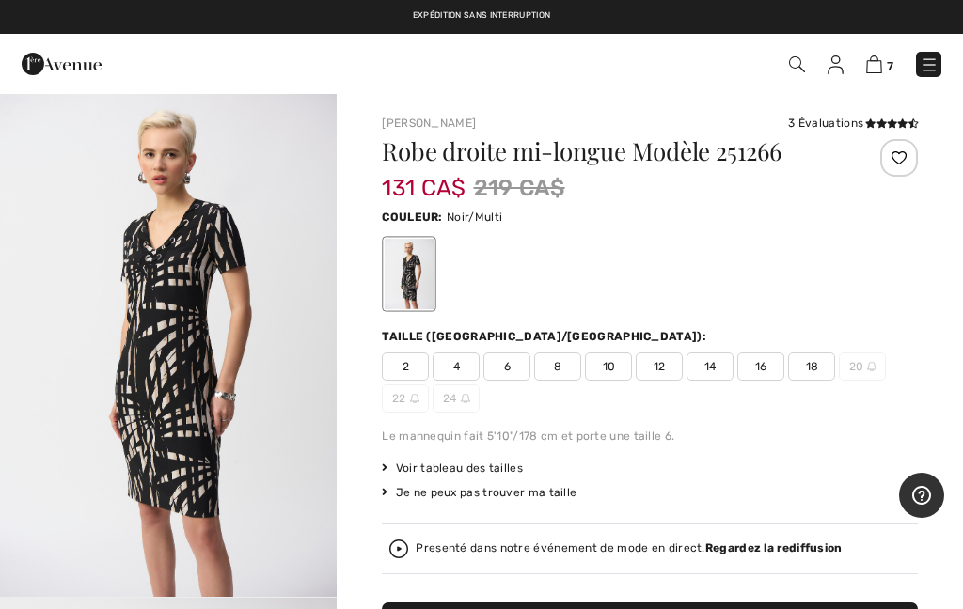
click at [910, 119] on span at bounding box center [891, 124] width 53 height 11
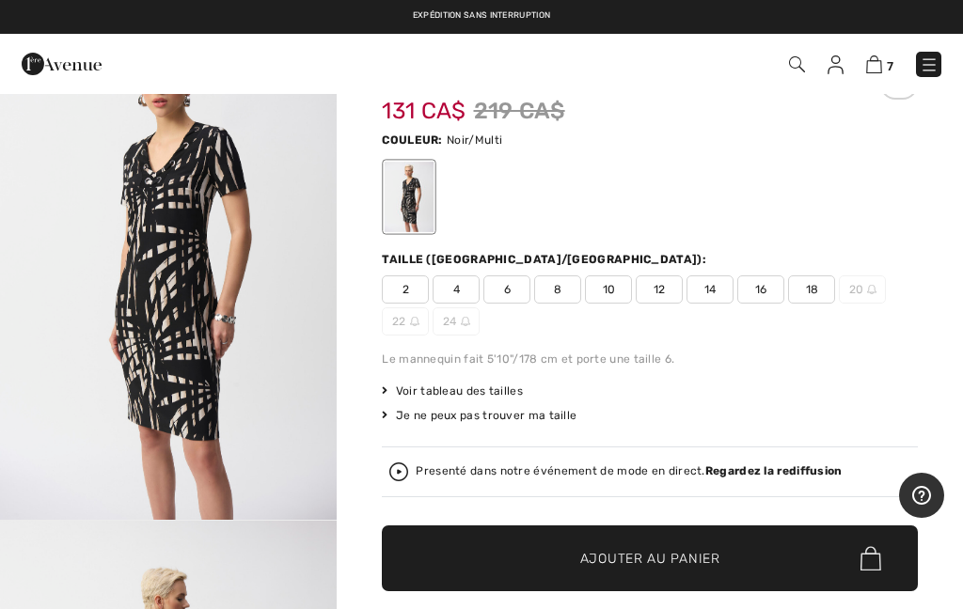
click at [852, 126] on div at bounding box center [873, 95] width 89 height 66
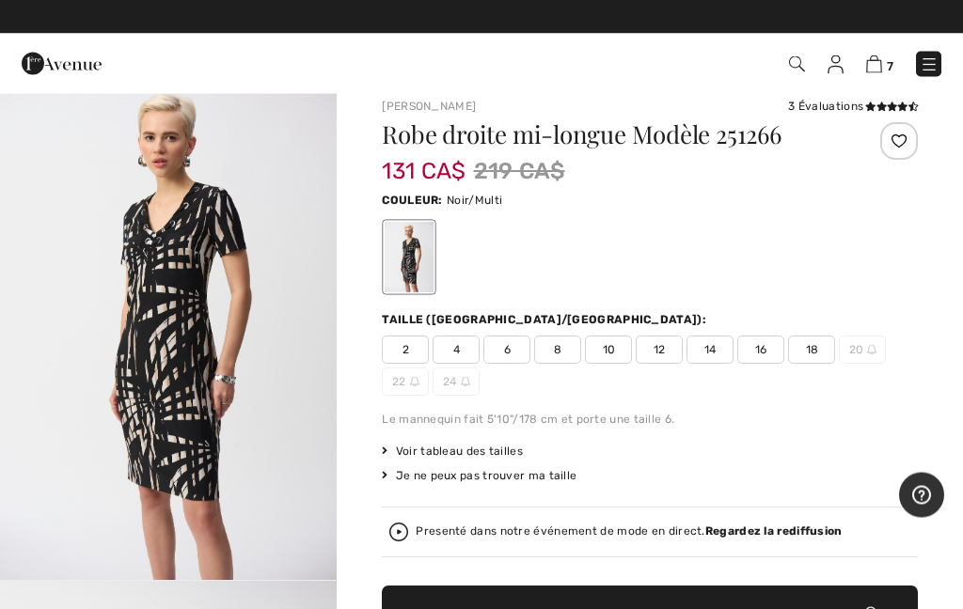
scroll to position [0, 0]
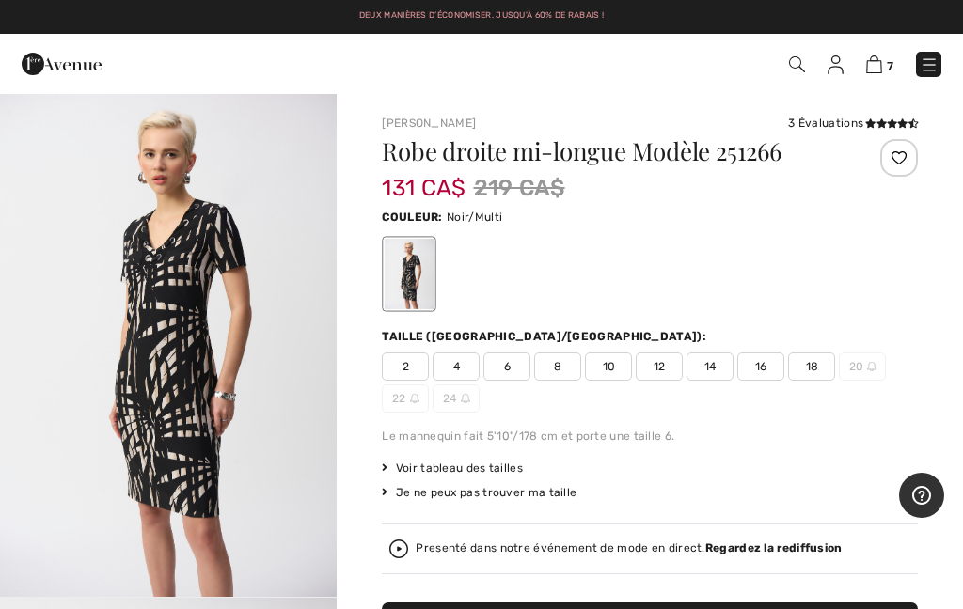
click at [892, 120] on icon at bounding box center [892, 123] width 10 height 9
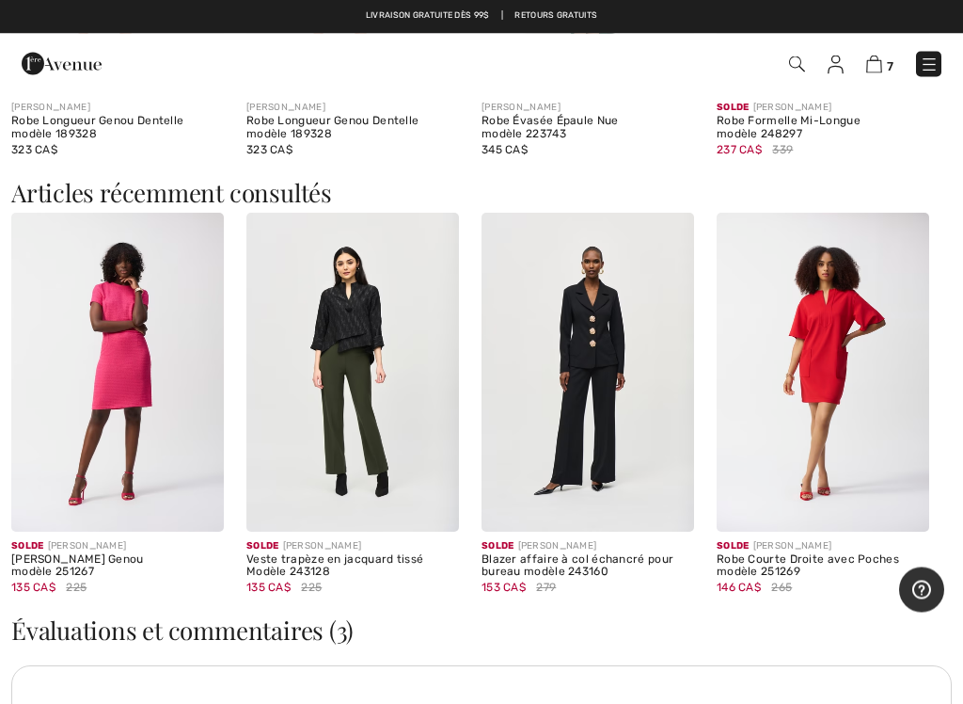
scroll to position [2245, 0]
click at [837, 397] on img at bounding box center [823, 373] width 213 height 319
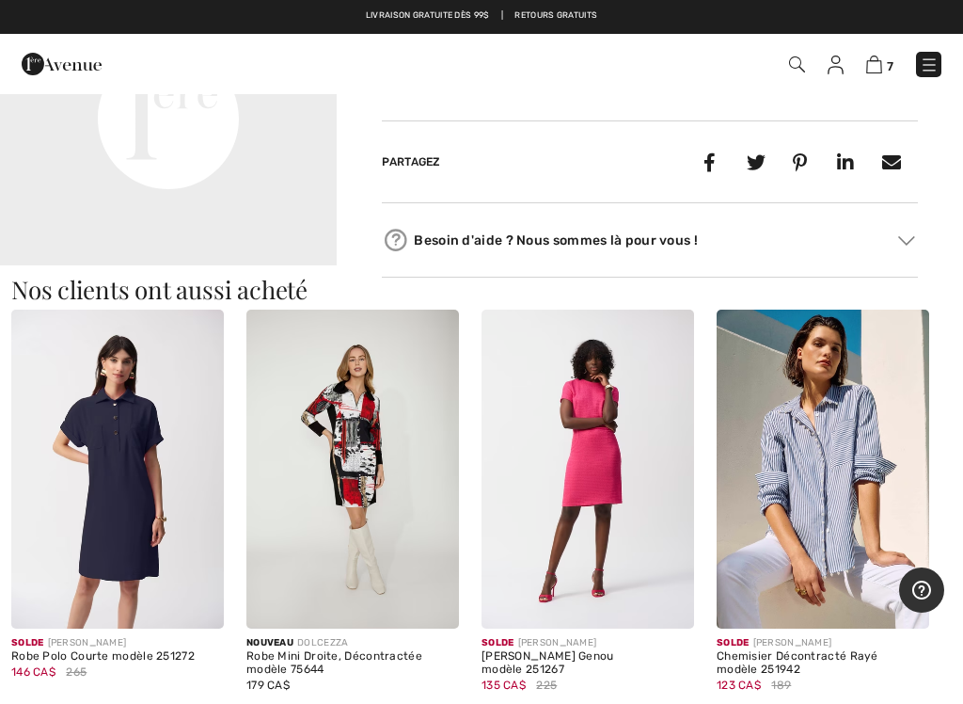
scroll to position [1043, 0]
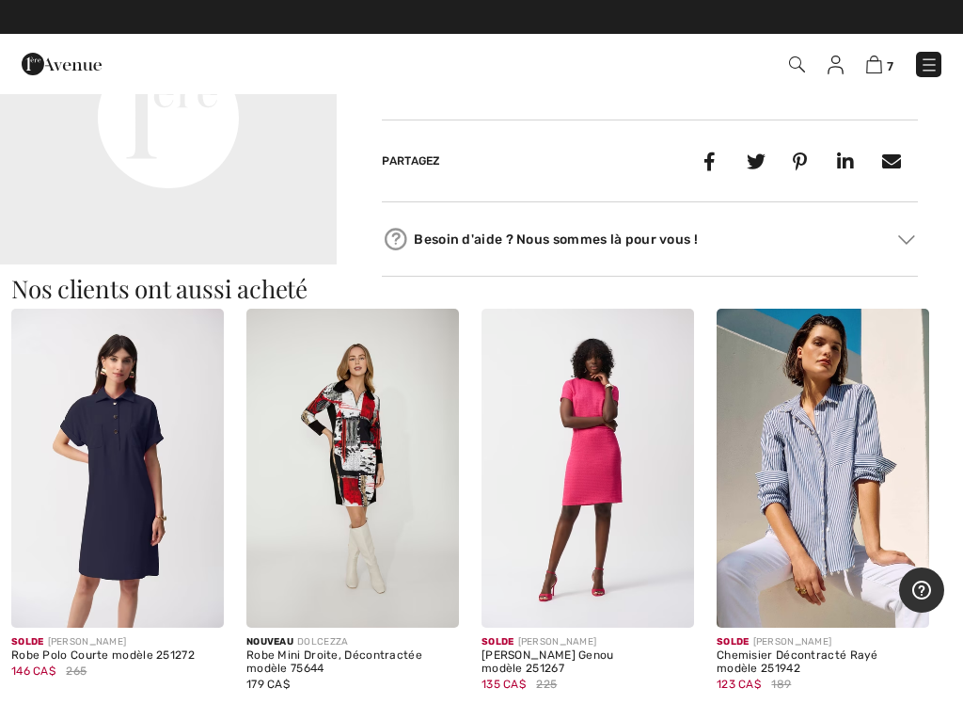
click at [624, 460] on img at bounding box center [588, 467] width 213 height 319
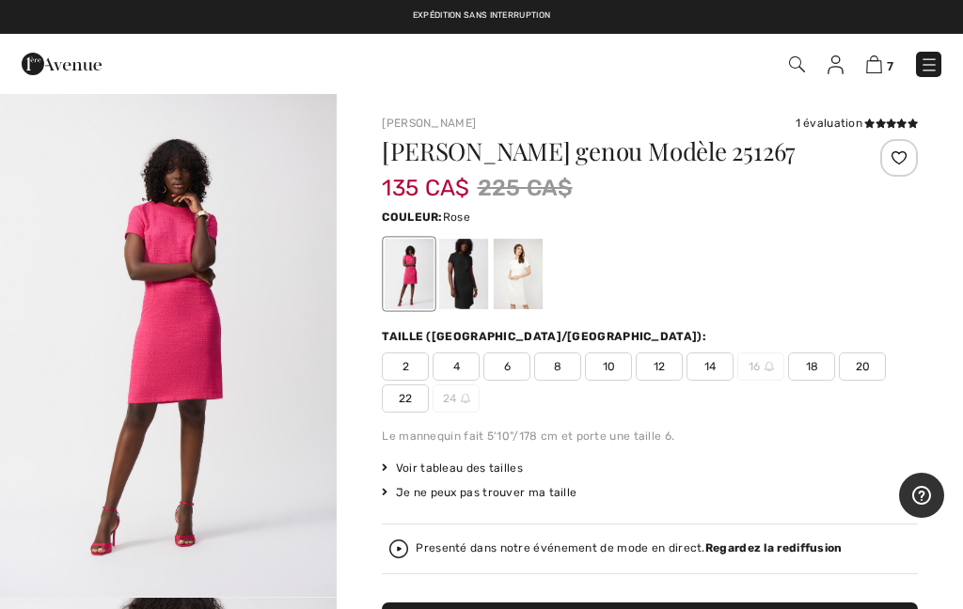
click at [852, 134] on div "Joseph Ribkoff 1 évaluation 1 évaluation Robe fourreau genou Modèle 251267 135 …" at bounding box center [650, 440] width 536 height 651
click at [891, 122] on icon at bounding box center [891, 123] width 10 height 9
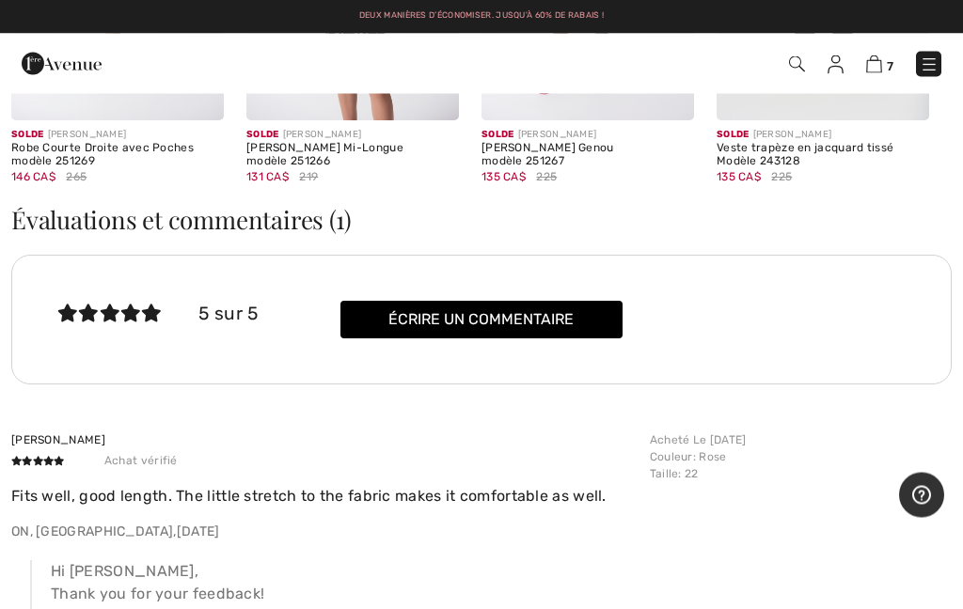
scroll to position [2343, 0]
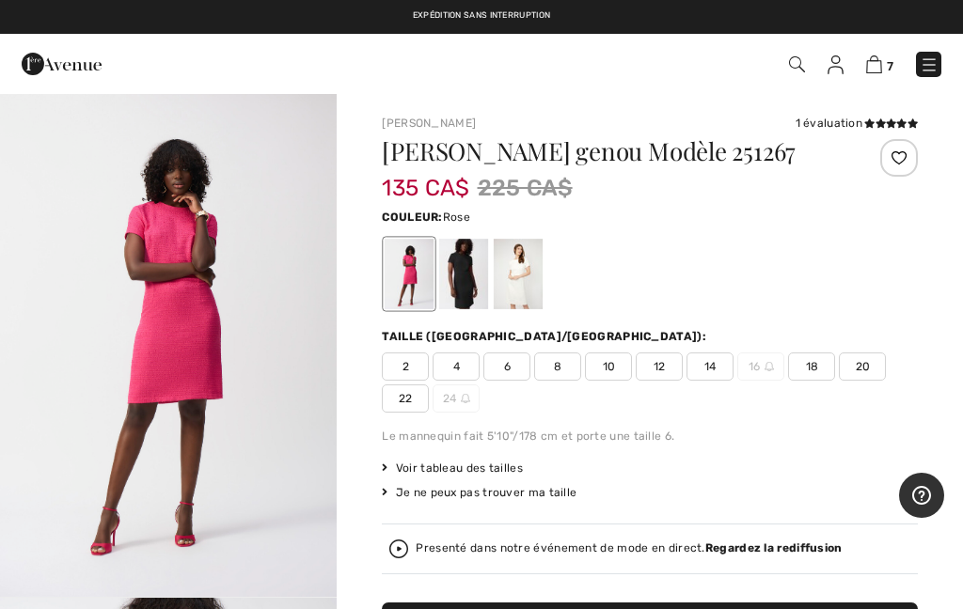
click at [872, 63] on img at bounding box center [874, 64] width 16 height 18
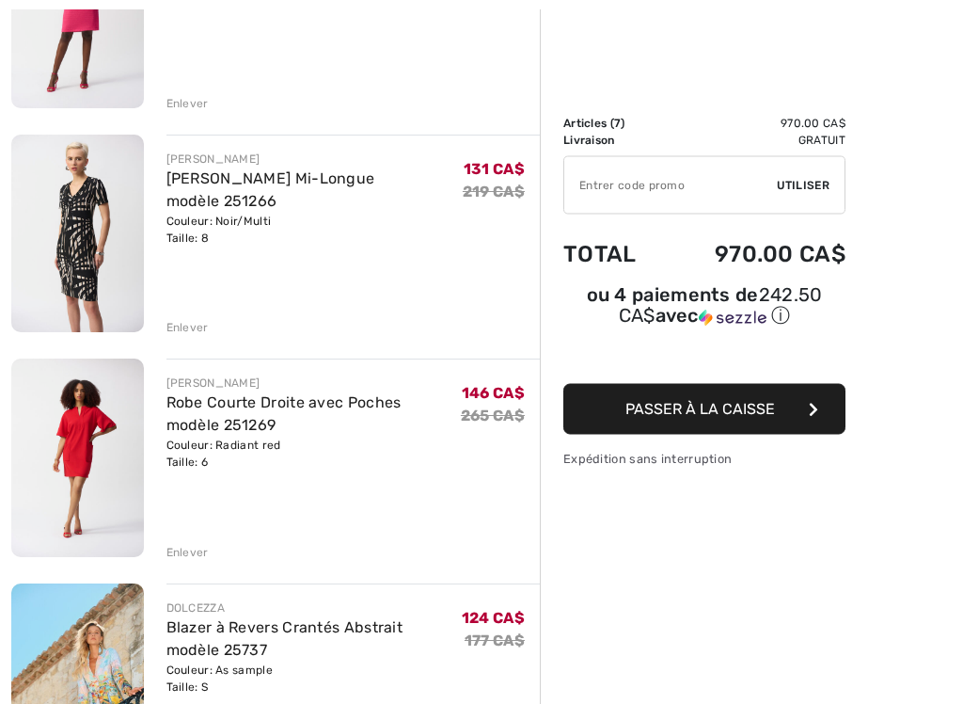
scroll to position [811, 0]
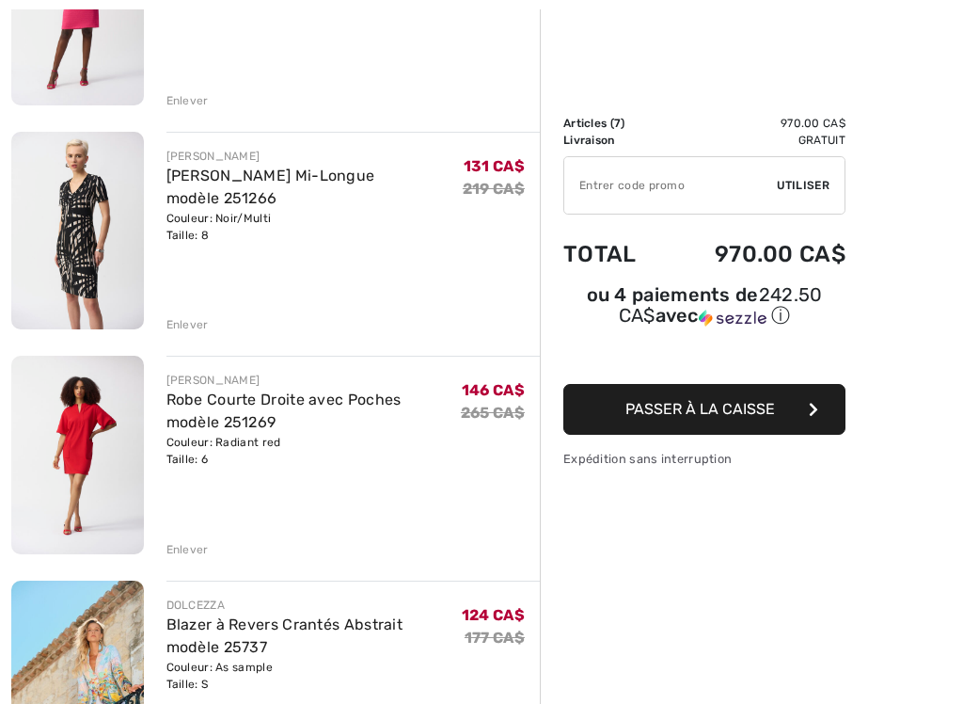
click at [196, 553] on div "Enlever" at bounding box center [187, 549] width 42 height 17
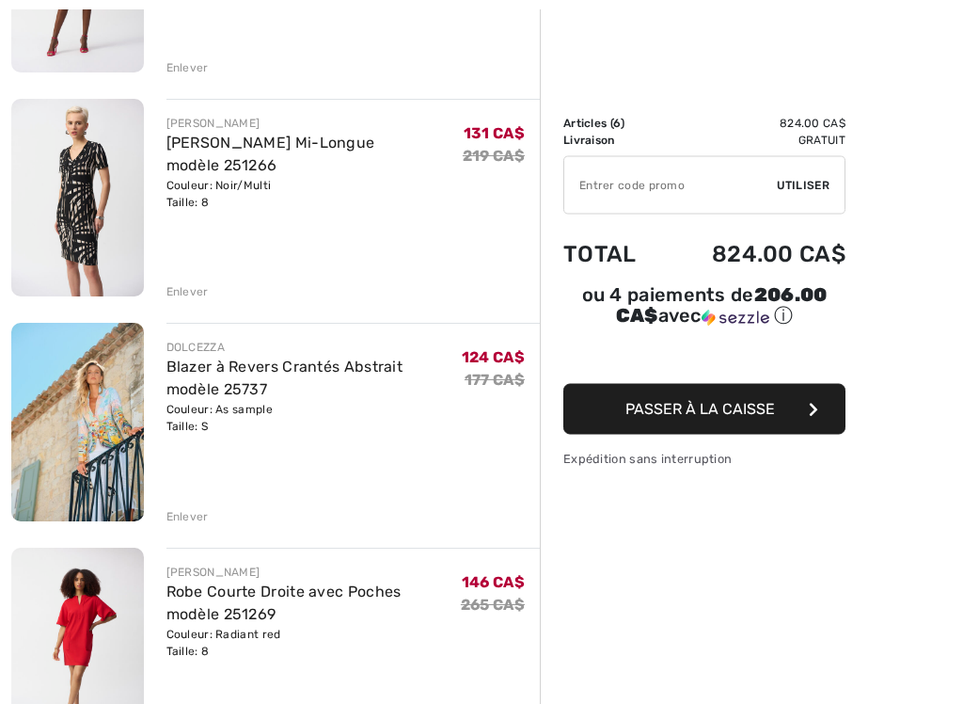
scroll to position [844, 0]
click at [189, 519] on div "Enlever" at bounding box center [187, 516] width 42 height 17
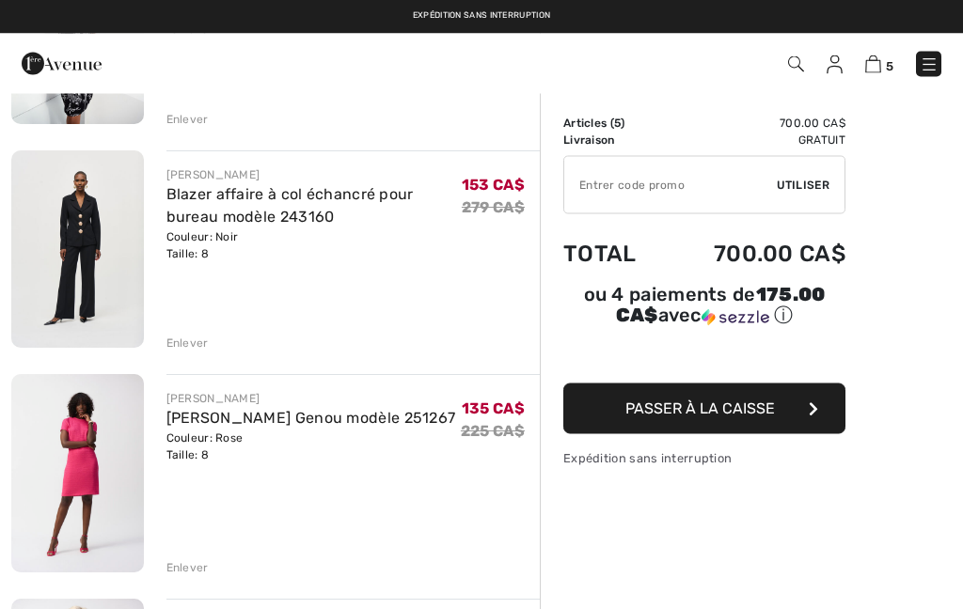
scroll to position [282, 0]
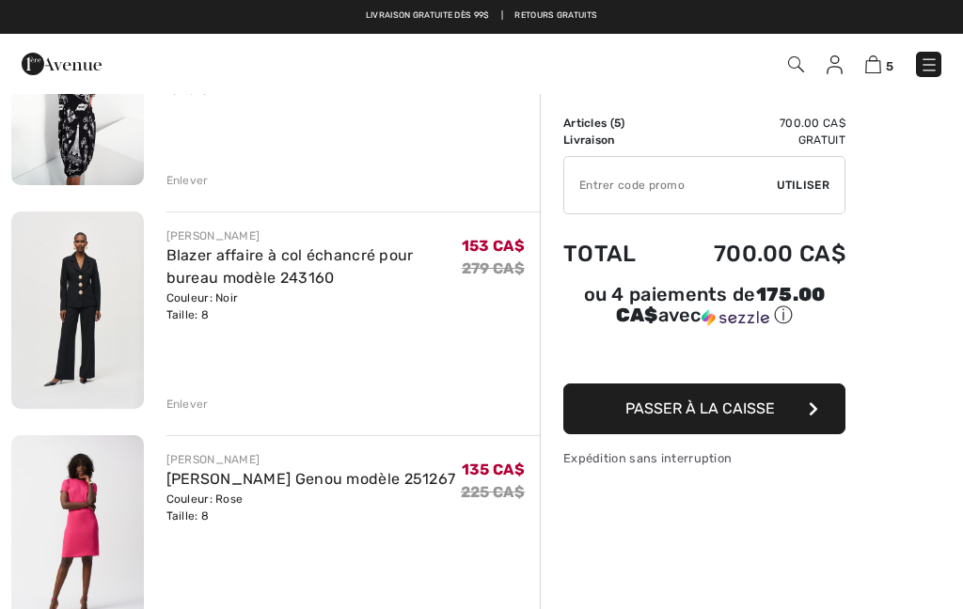
click at [84, 293] on img at bounding box center [77, 311] width 133 height 198
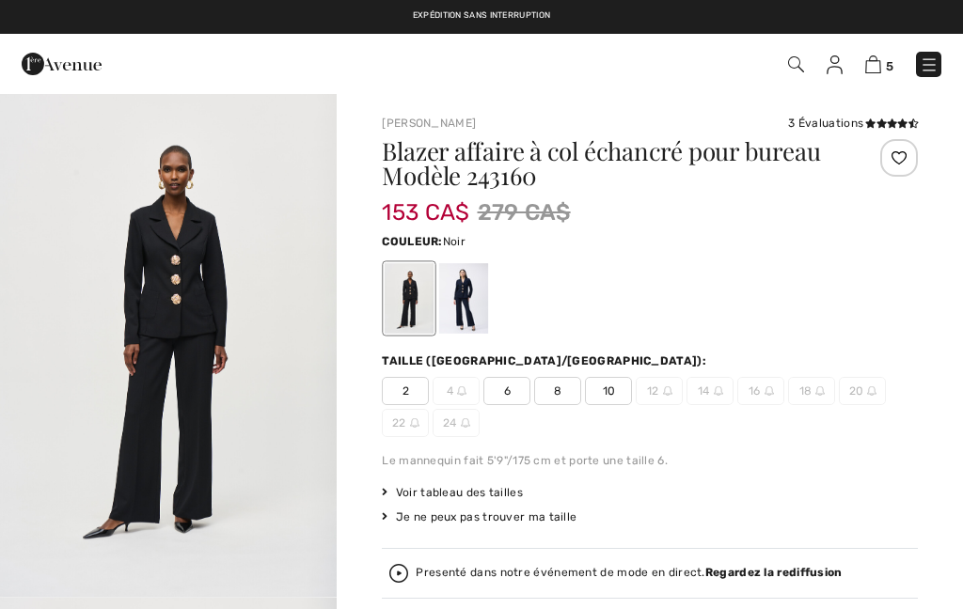
click at [211, 283] on img "1 / 6" at bounding box center [168, 344] width 337 height 505
checkbox input "true"
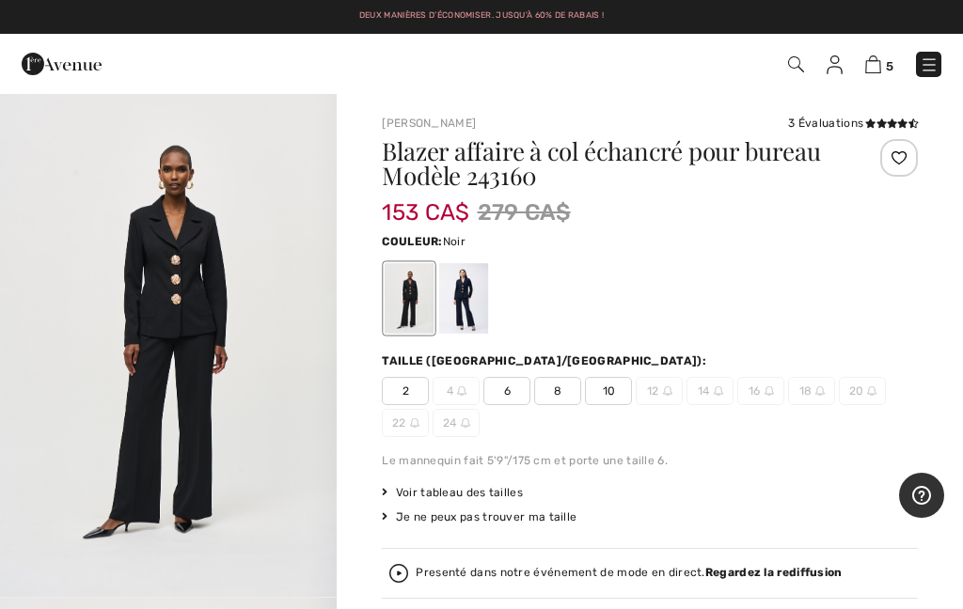
click at [182, 315] on img "1 / 6" at bounding box center [168, 344] width 337 height 505
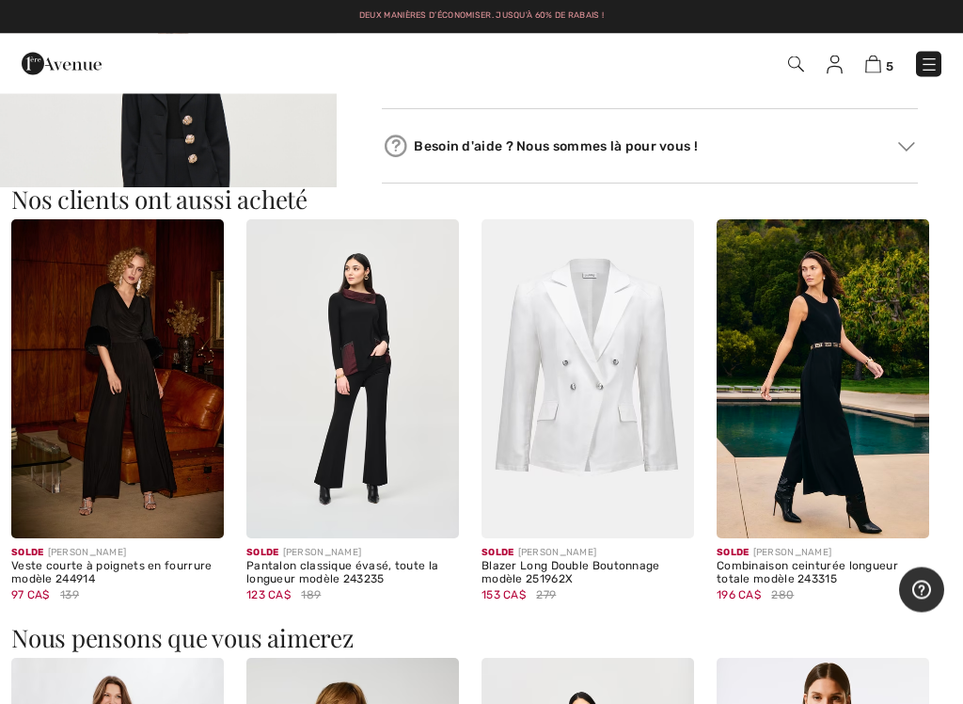
scroll to position [1669, 0]
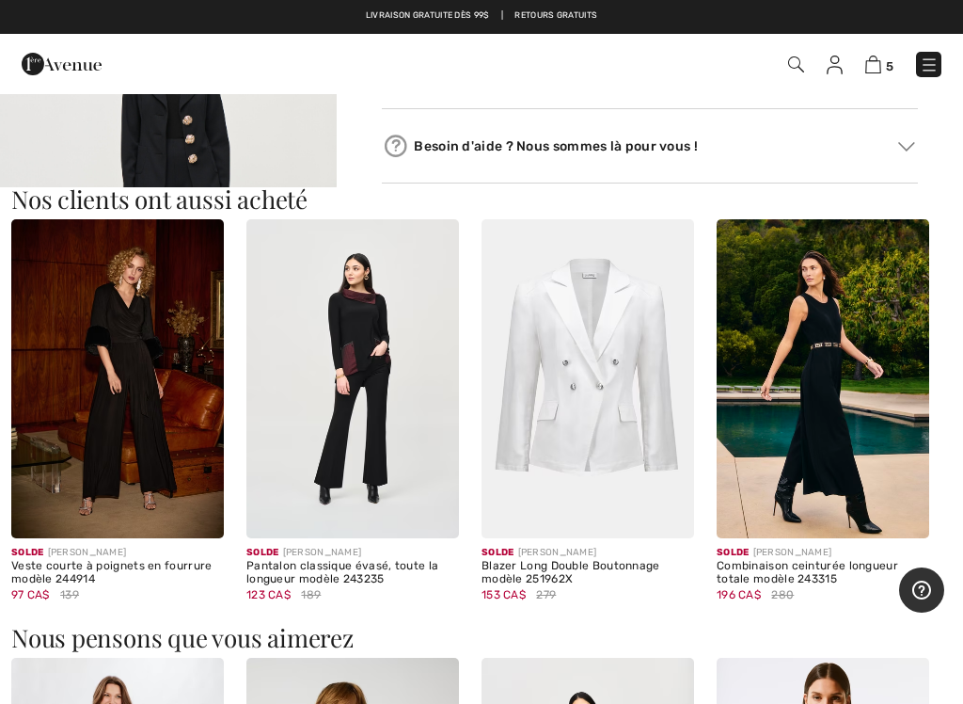
click at [830, 548] on div "Solde FRANK LYMAN" at bounding box center [823, 553] width 213 height 14
click at [842, 384] on img at bounding box center [823, 378] width 213 height 319
click at [838, 560] on div "Combinaison ceinturée longueur totale modèle 243315" at bounding box center [823, 573] width 213 height 26
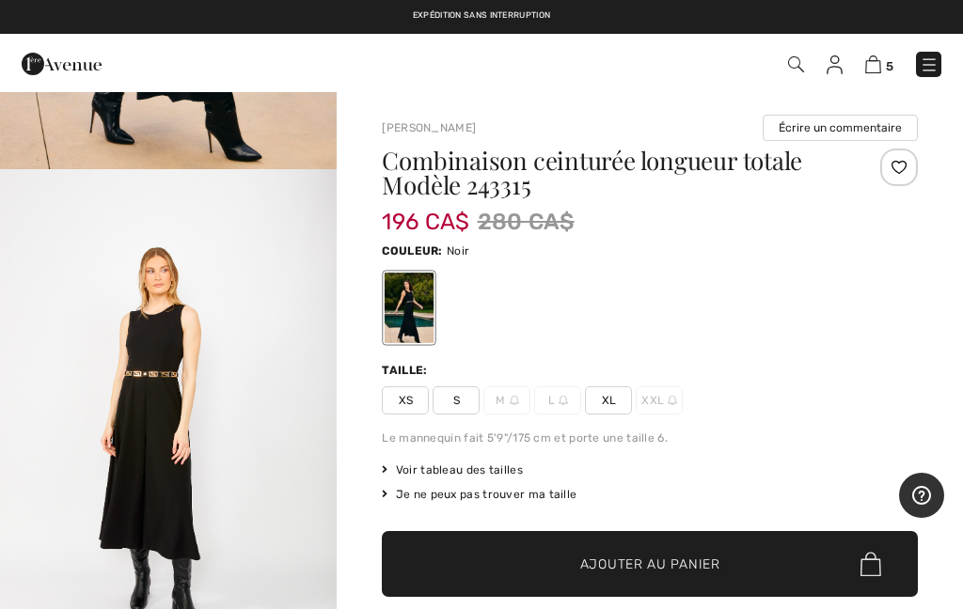
scroll to position [443, 0]
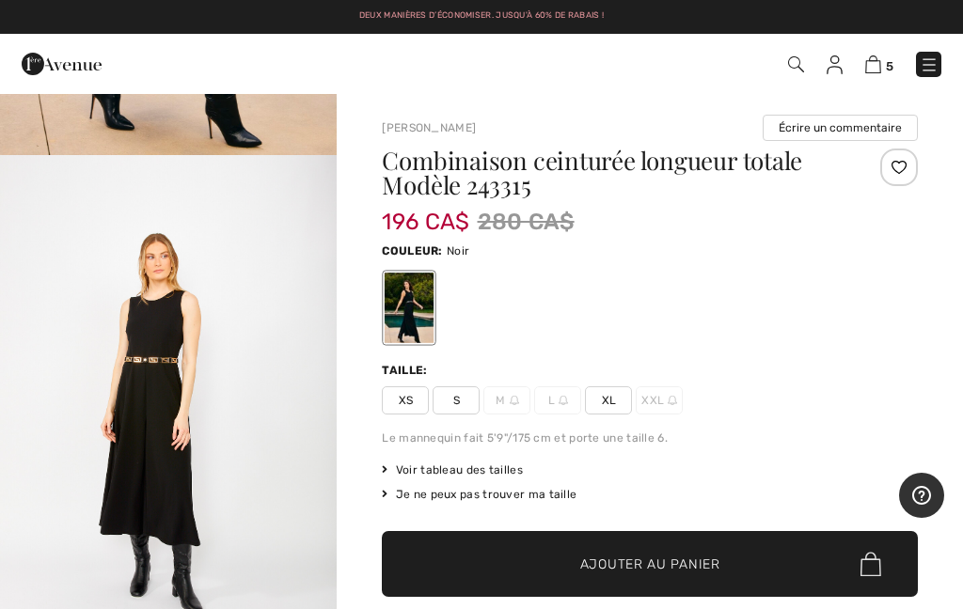
click at [178, 472] on img "2 / 6" at bounding box center [168, 408] width 337 height 506
